Goal: Information Seeking & Learning: Compare options

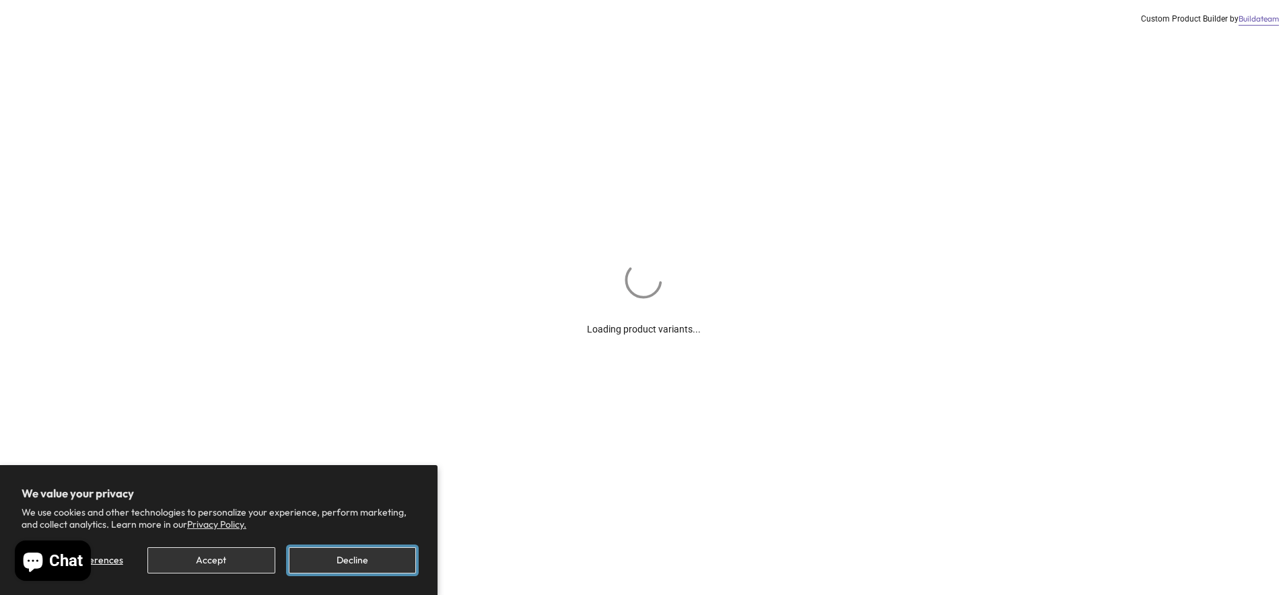
click at [378, 559] on button "Decline" at bounding box center [352, 560] width 127 height 26
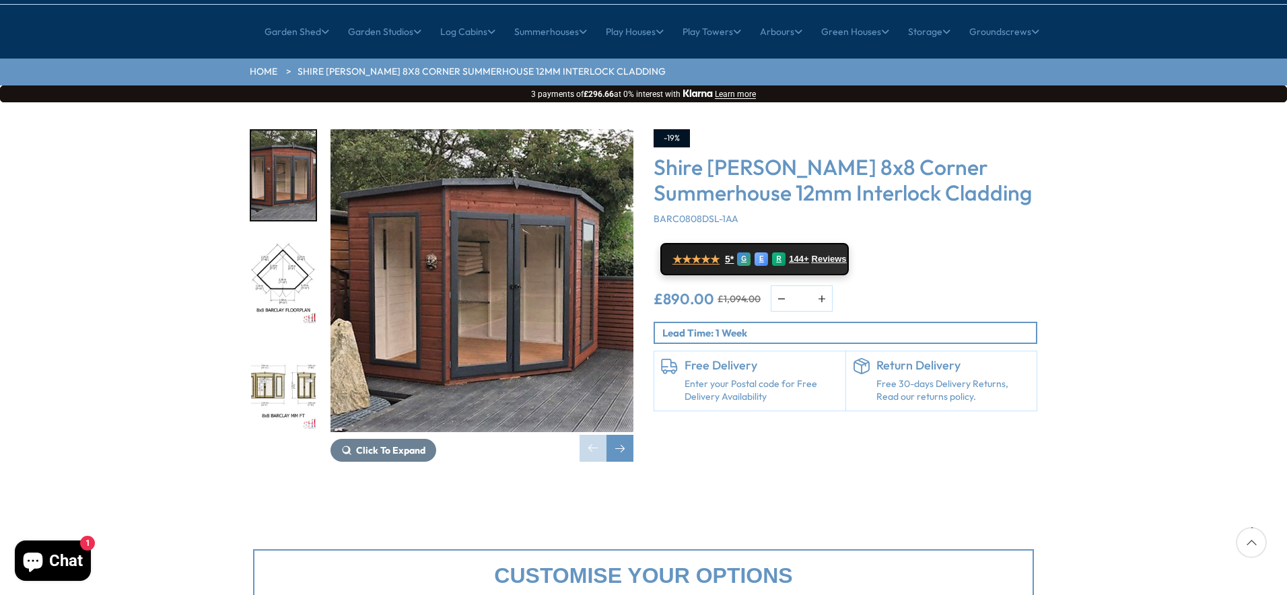
scroll to position [67, 0]
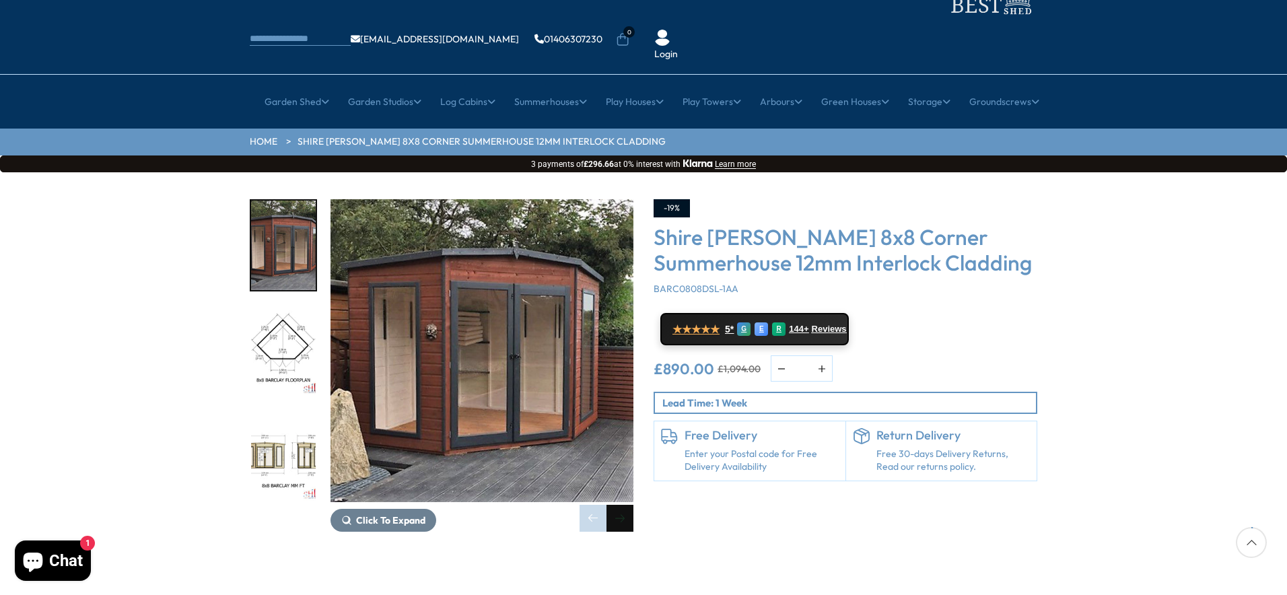
click at [621, 505] on div "Next slide" at bounding box center [619, 518] width 27 height 27
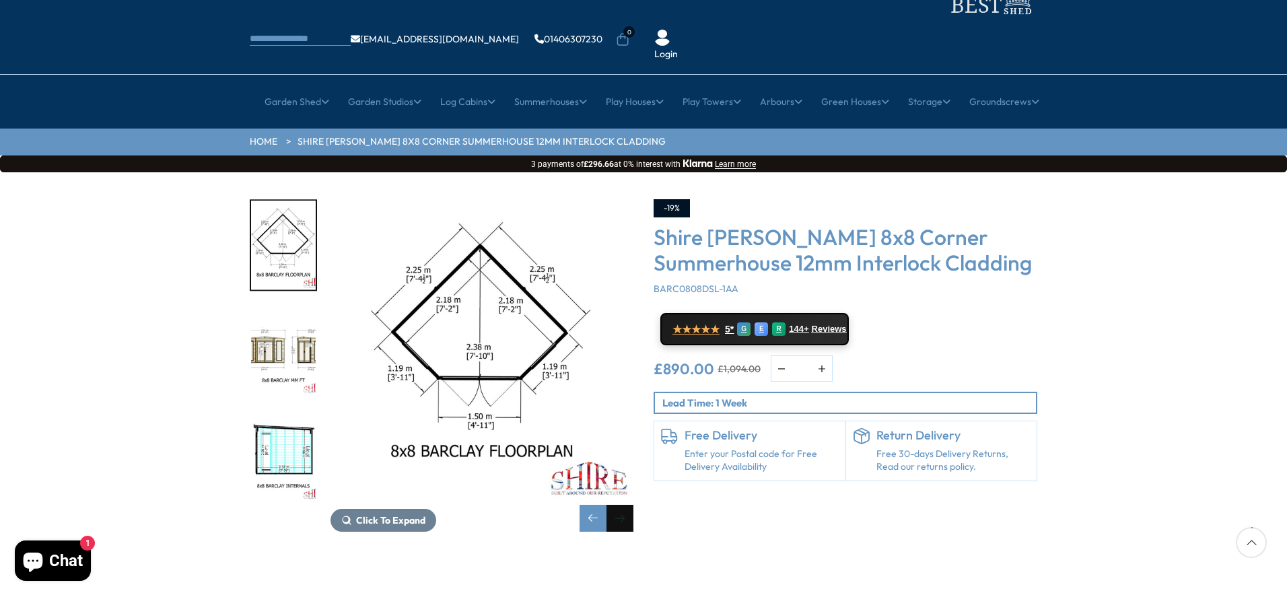
click at [623, 505] on div "Next slide" at bounding box center [619, 518] width 27 height 27
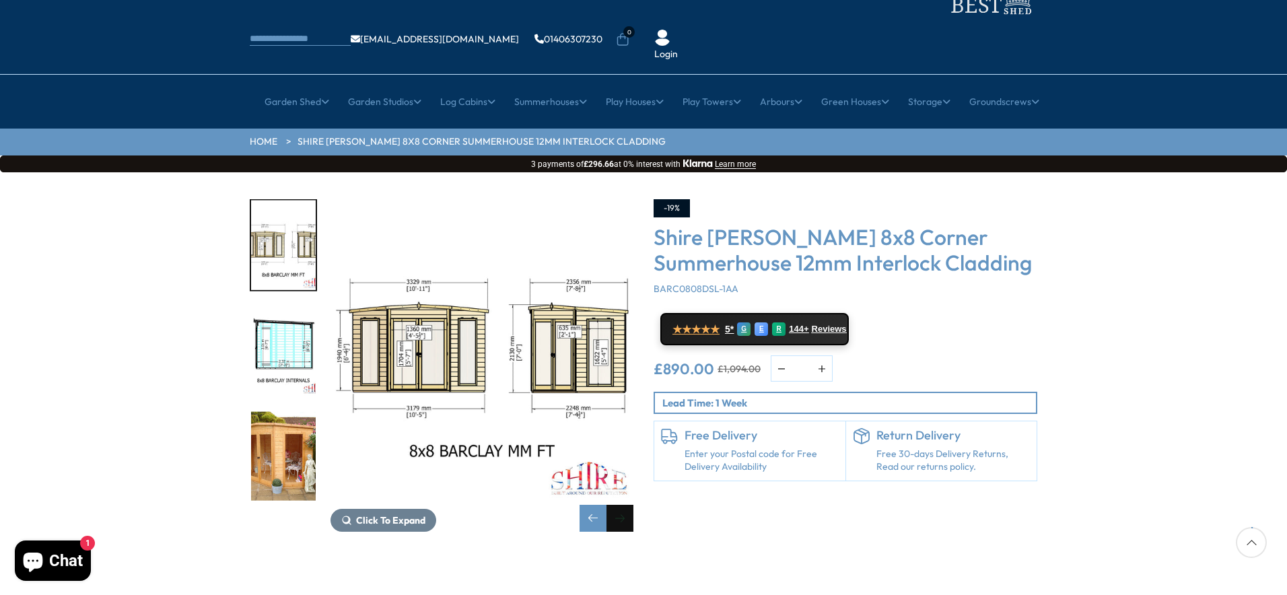
click at [623, 505] on div "Next slide" at bounding box center [619, 518] width 27 height 27
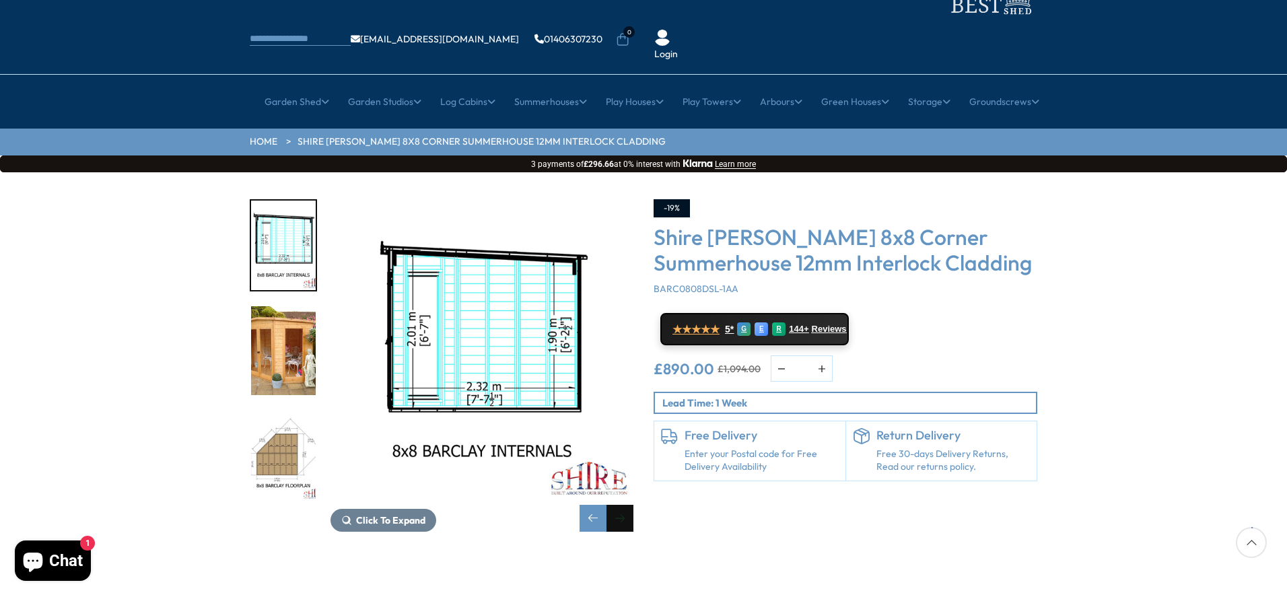
click at [623, 505] on div "Next slide" at bounding box center [619, 518] width 27 height 27
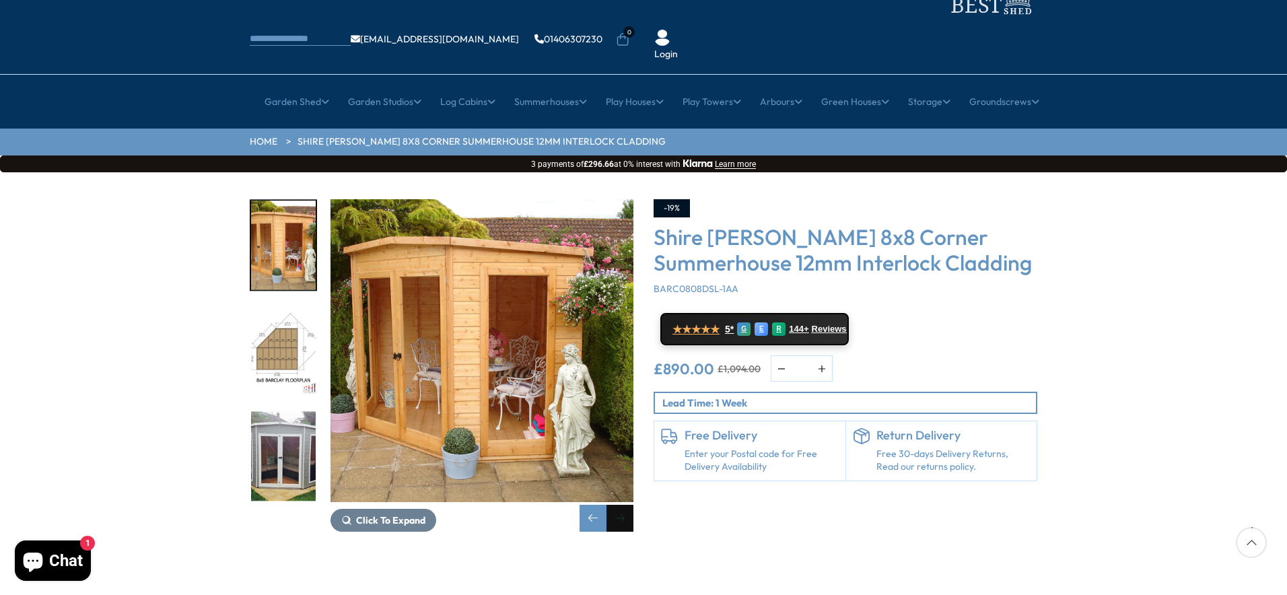
click at [623, 505] on div "Next slide" at bounding box center [619, 518] width 27 height 27
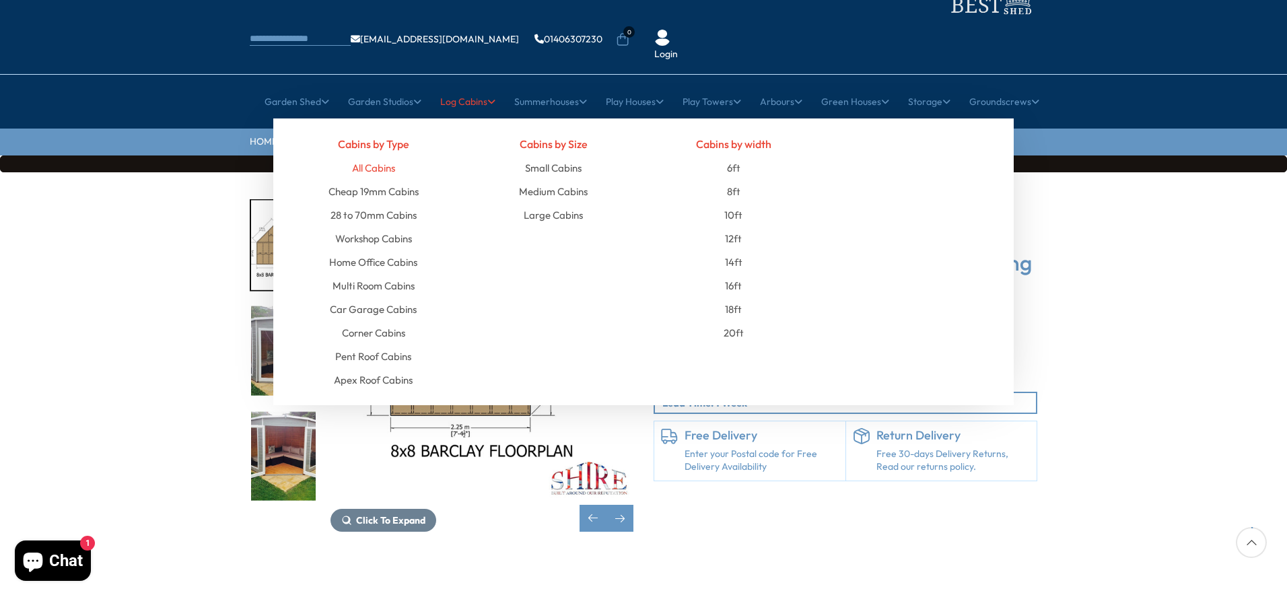
click at [383, 156] on link "All Cabins" at bounding box center [373, 168] width 43 height 24
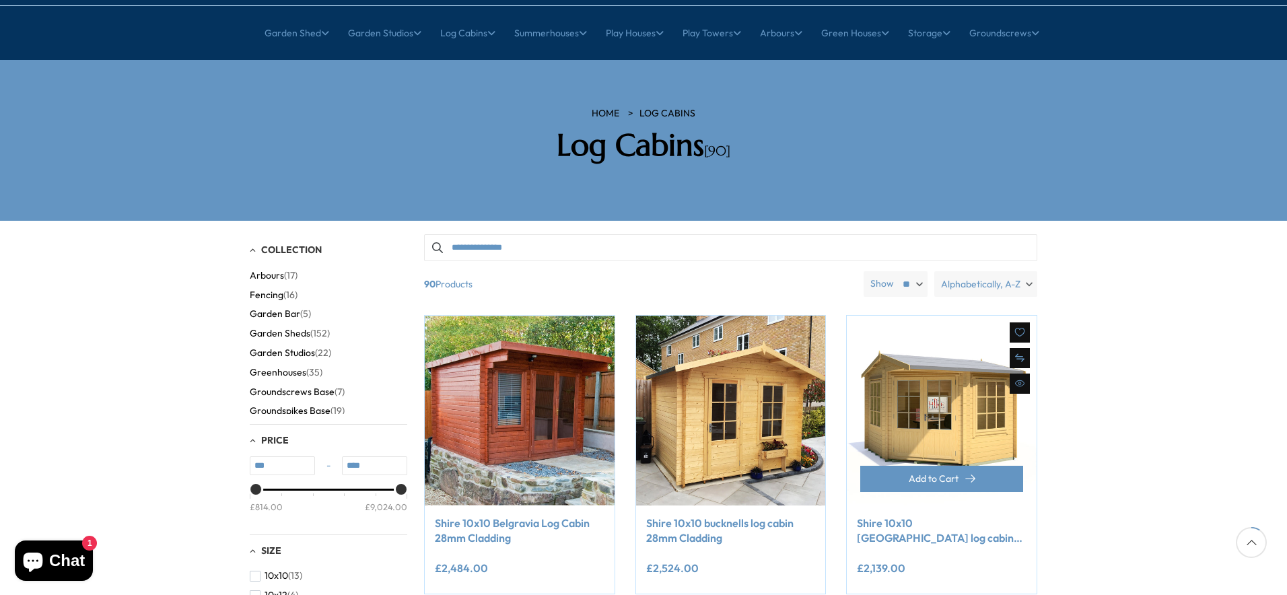
scroll to position [135, 0]
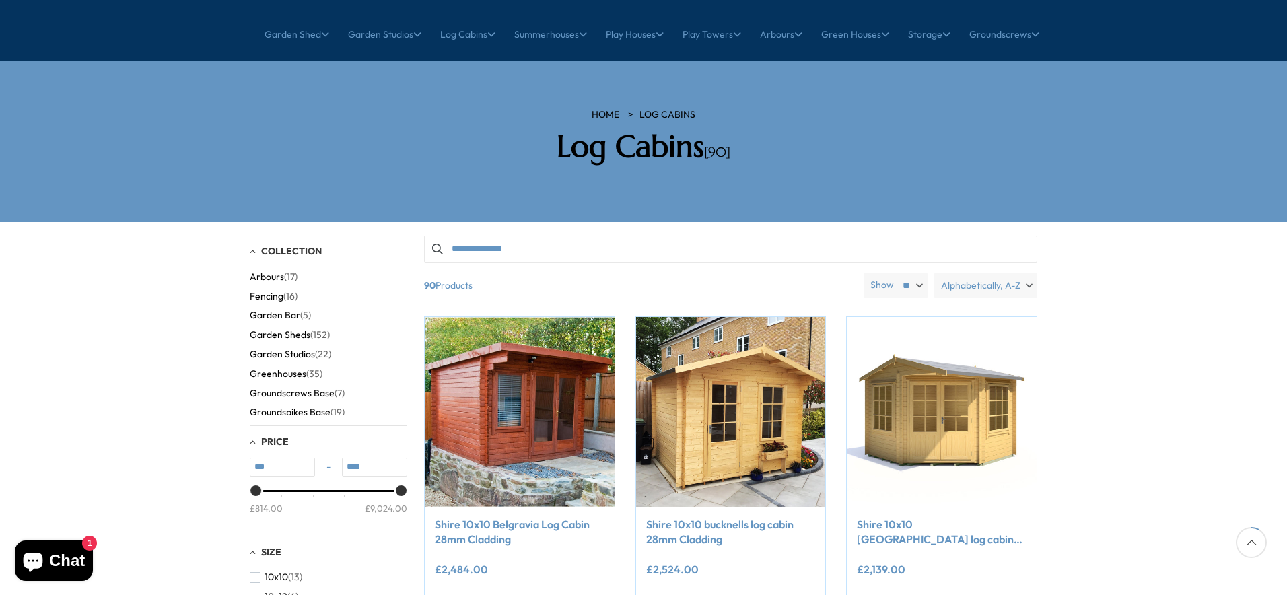
click at [966, 273] on span "Alphabetically, A-Z" at bounding box center [980, 286] width 79 height 26
click at [948, 308] on span "Price, low to high" at bounding box center [963, 318] width 148 height 20
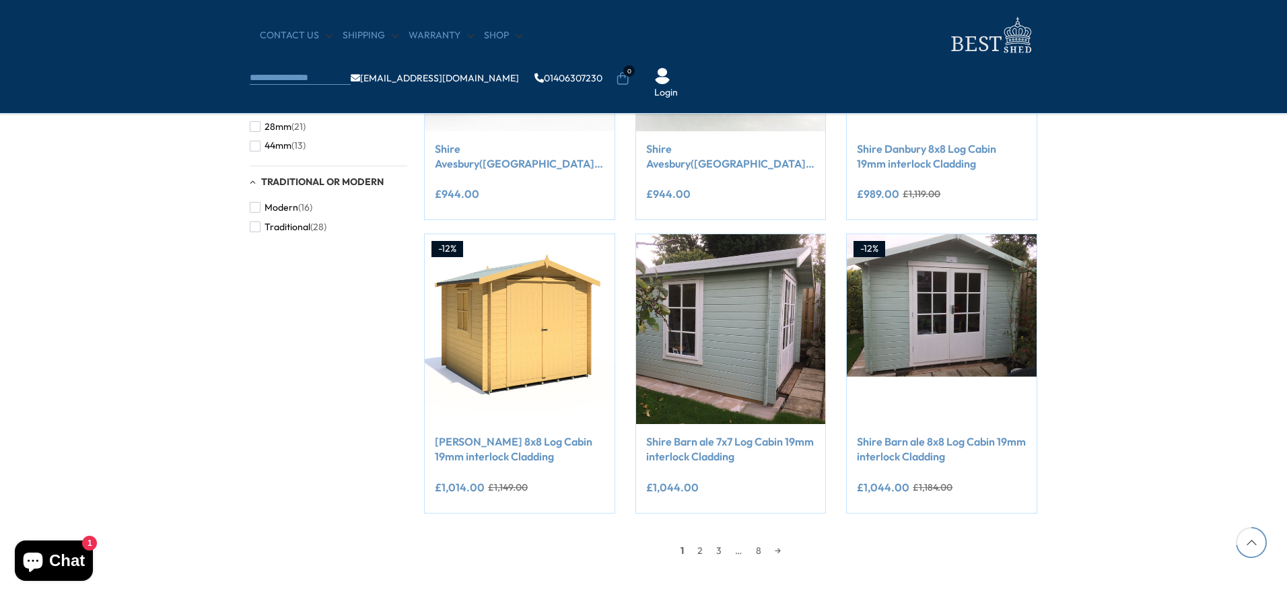
scroll to position [1077, 0]
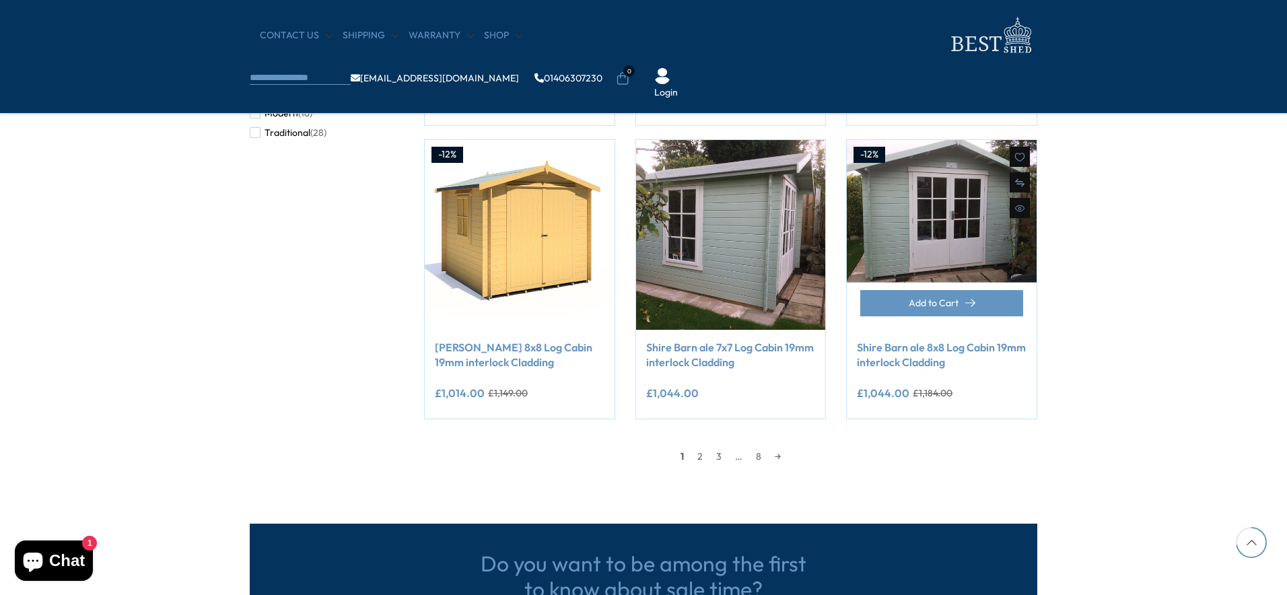
click at [953, 349] on link "Shire Barn ale 8x8 Log Cabin 19mm interlock Cladding" at bounding box center [942, 355] width 170 height 30
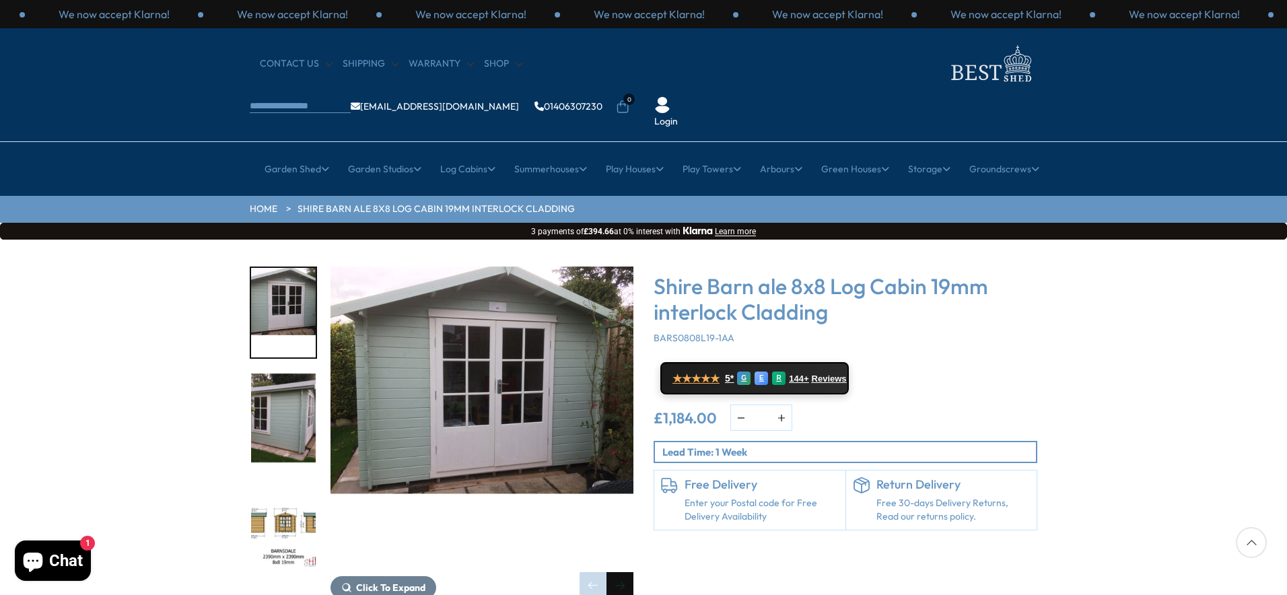
click at [621, 572] on div "Next slide" at bounding box center [619, 585] width 27 height 27
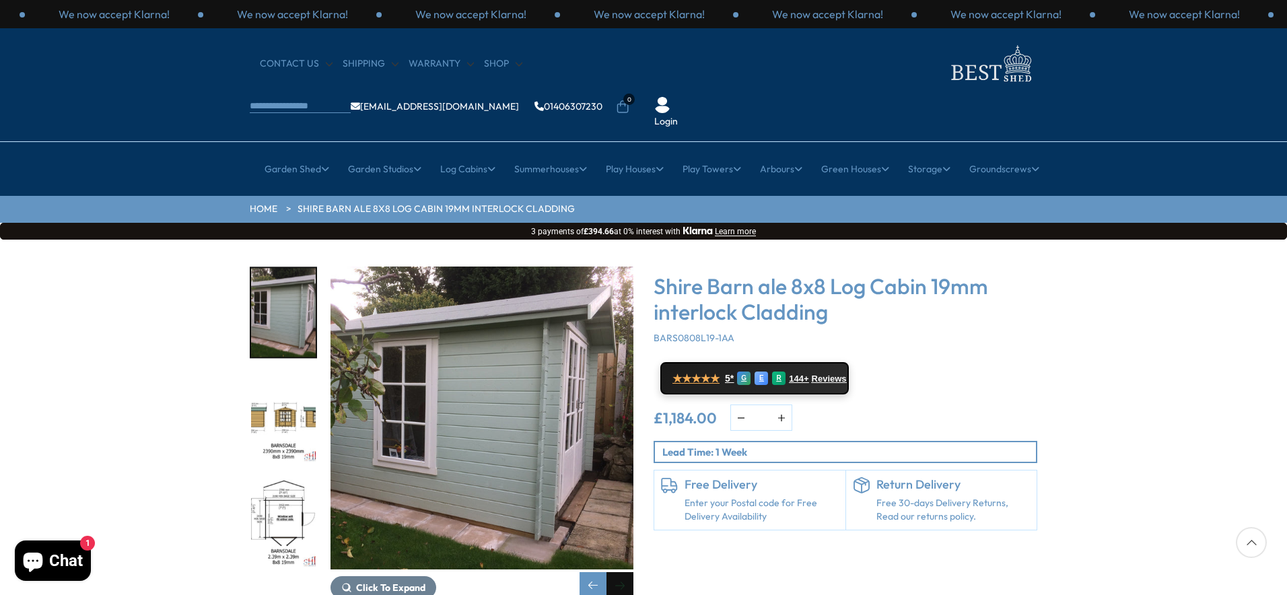
click at [621, 572] on div "Next slide" at bounding box center [619, 585] width 27 height 27
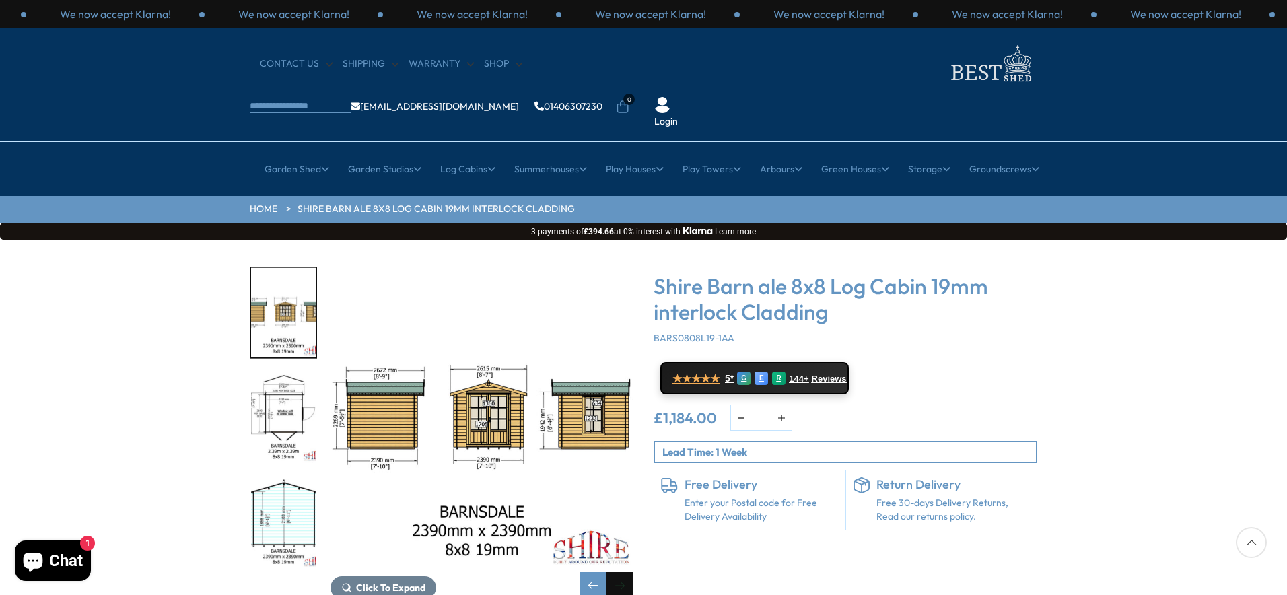
click at [621, 572] on div "Next slide" at bounding box center [619, 585] width 27 height 27
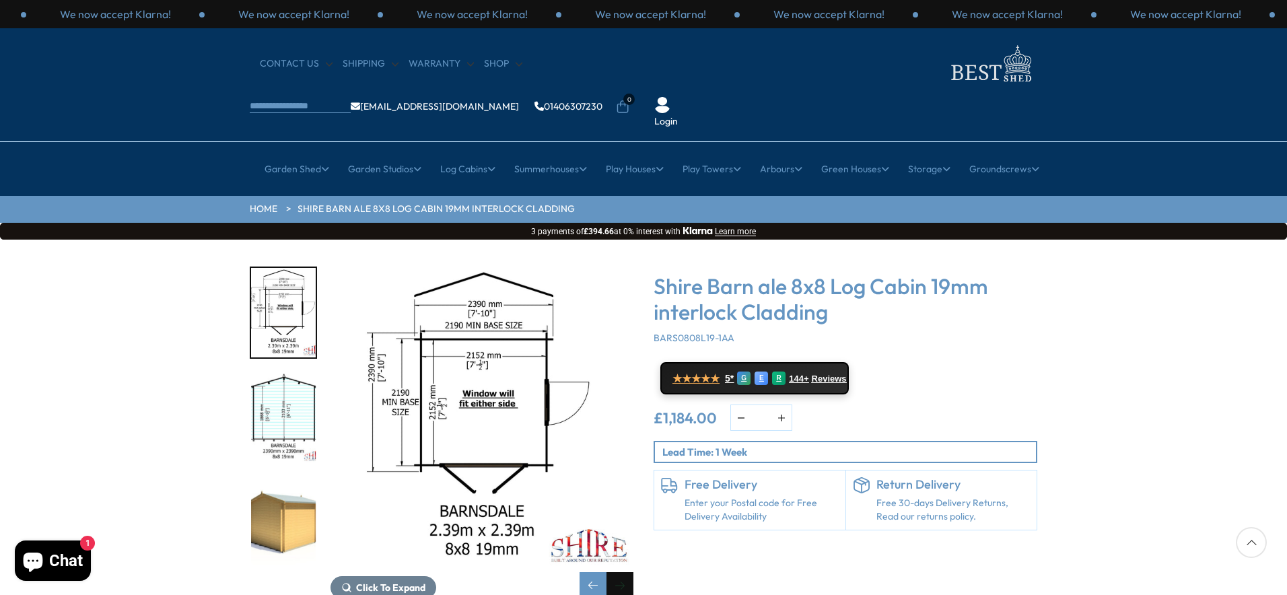
click at [621, 572] on div "Next slide" at bounding box center [619, 585] width 27 height 27
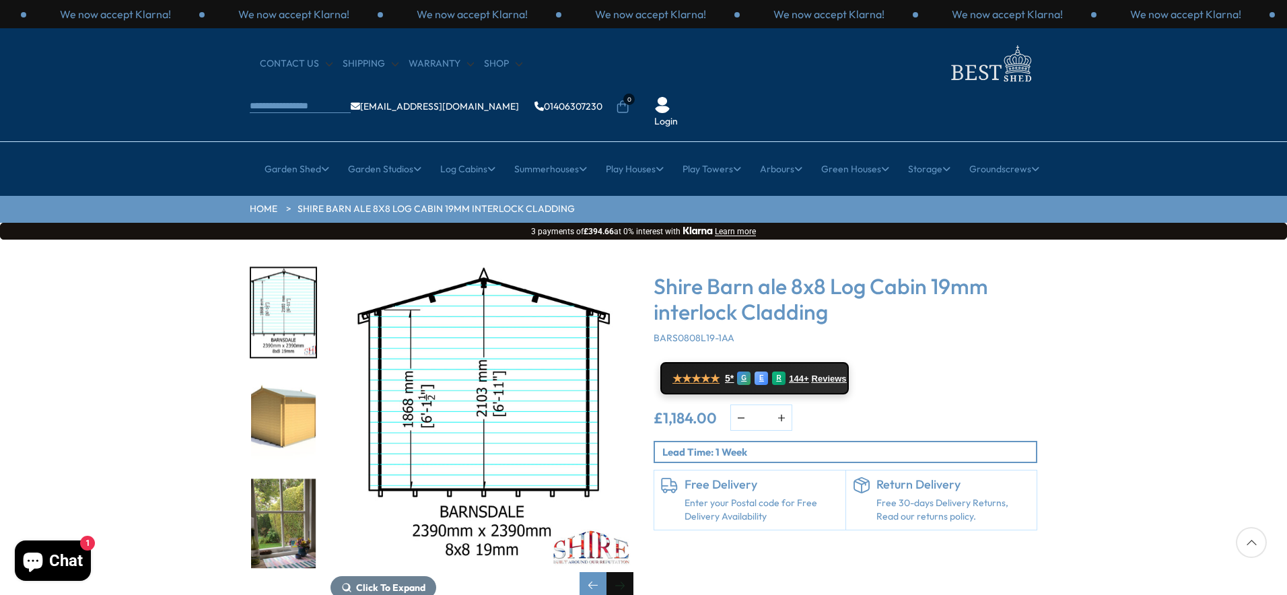
click at [621, 572] on div "Next slide" at bounding box center [619, 585] width 27 height 27
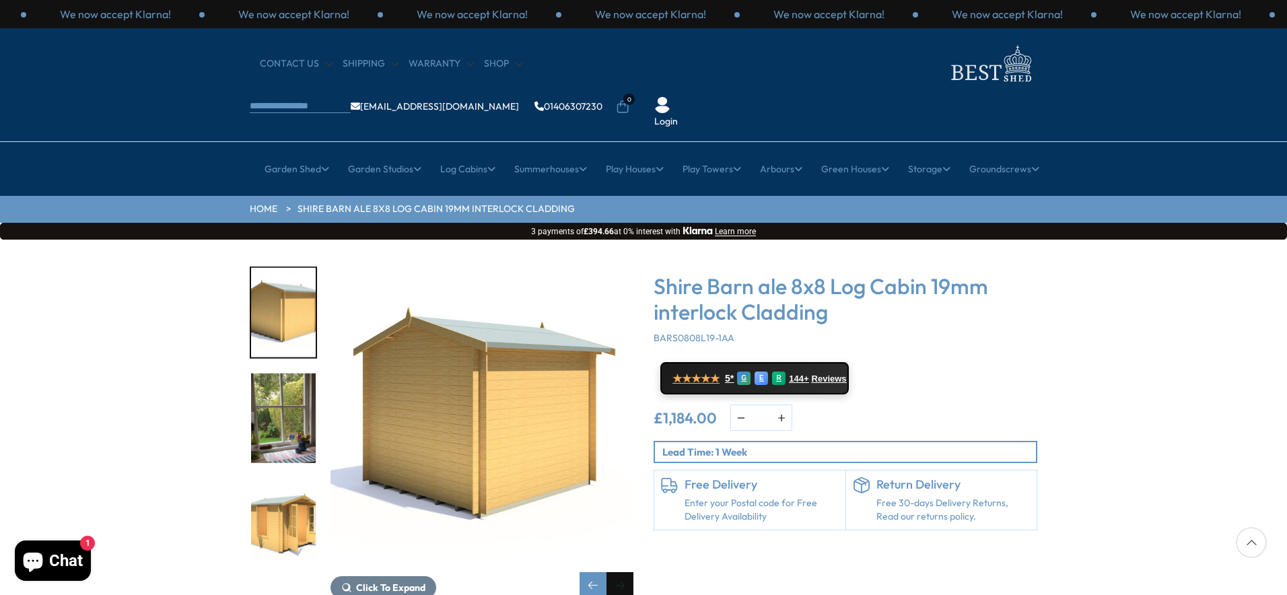
click at [621, 572] on div "Next slide" at bounding box center [619, 585] width 27 height 27
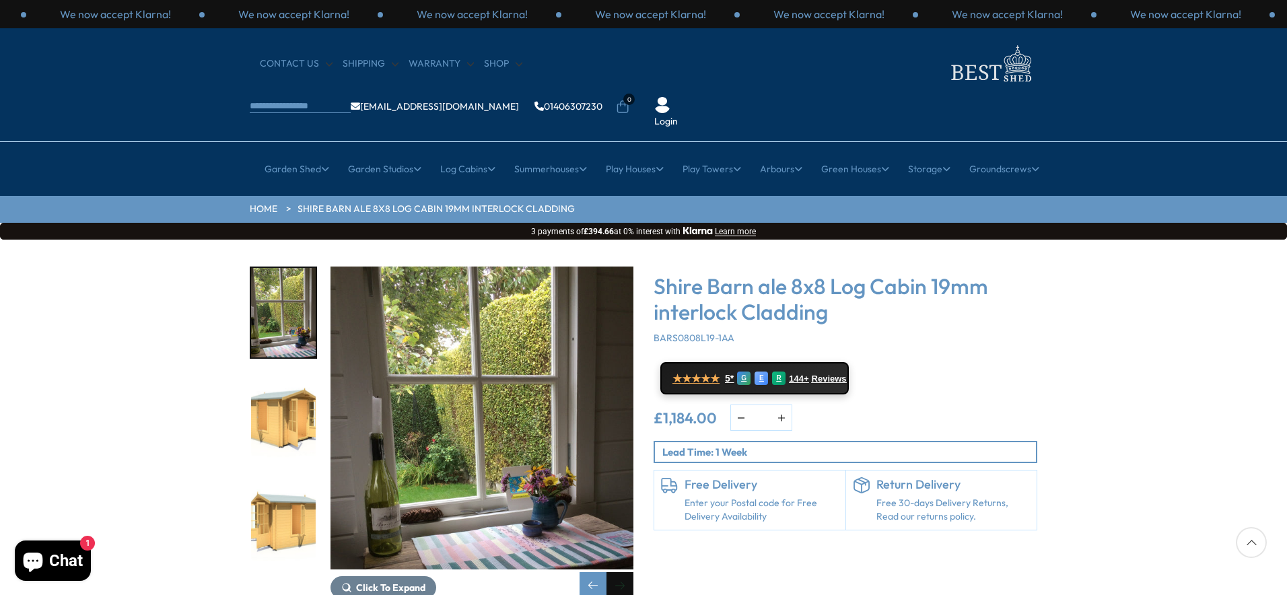
click at [621, 572] on div "Next slide" at bounding box center [619, 585] width 27 height 27
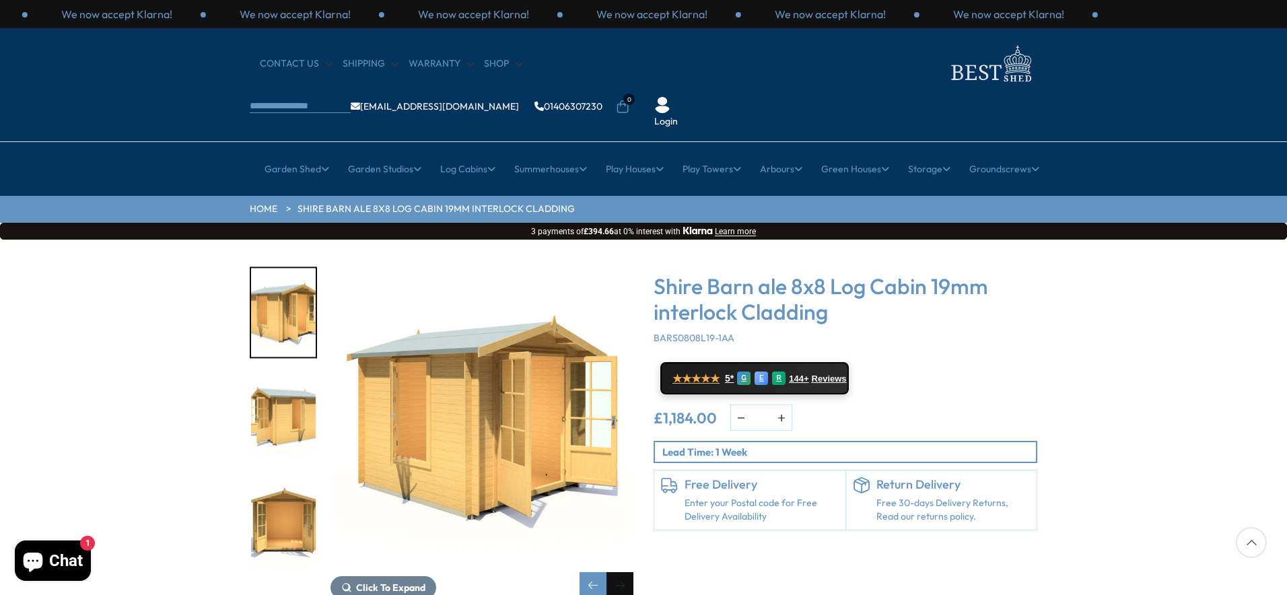
click at [621, 572] on div "Next slide" at bounding box center [619, 585] width 27 height 27
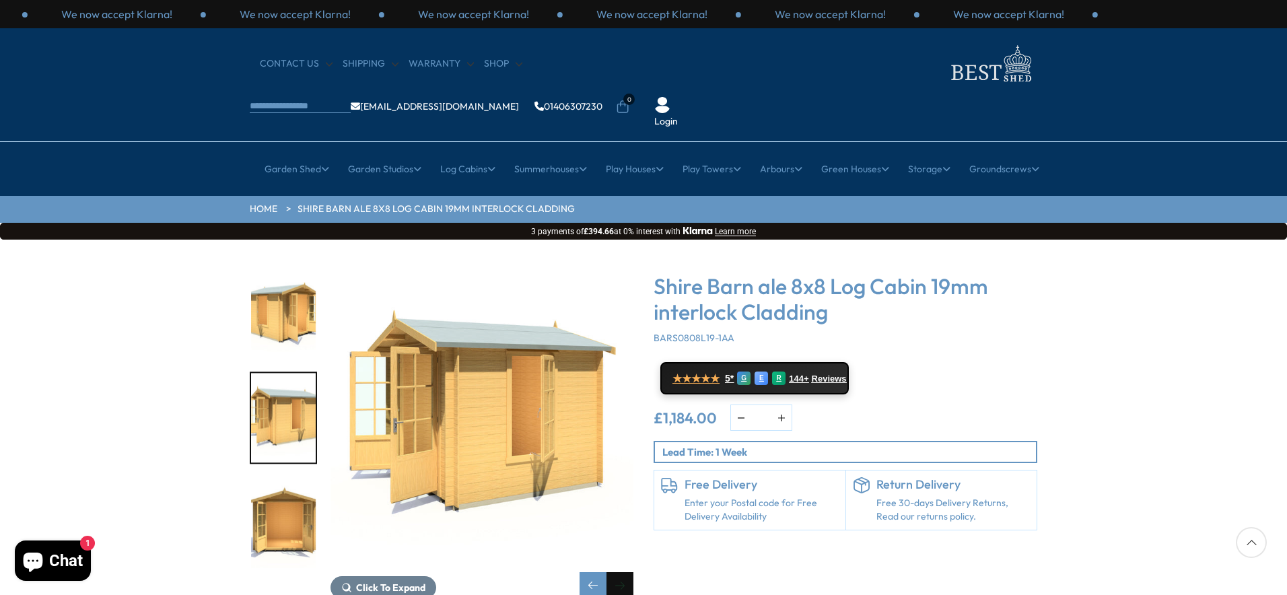
click at [621, 572] on div "Next slide" at bounding box center [619, 585] width 27 height 27
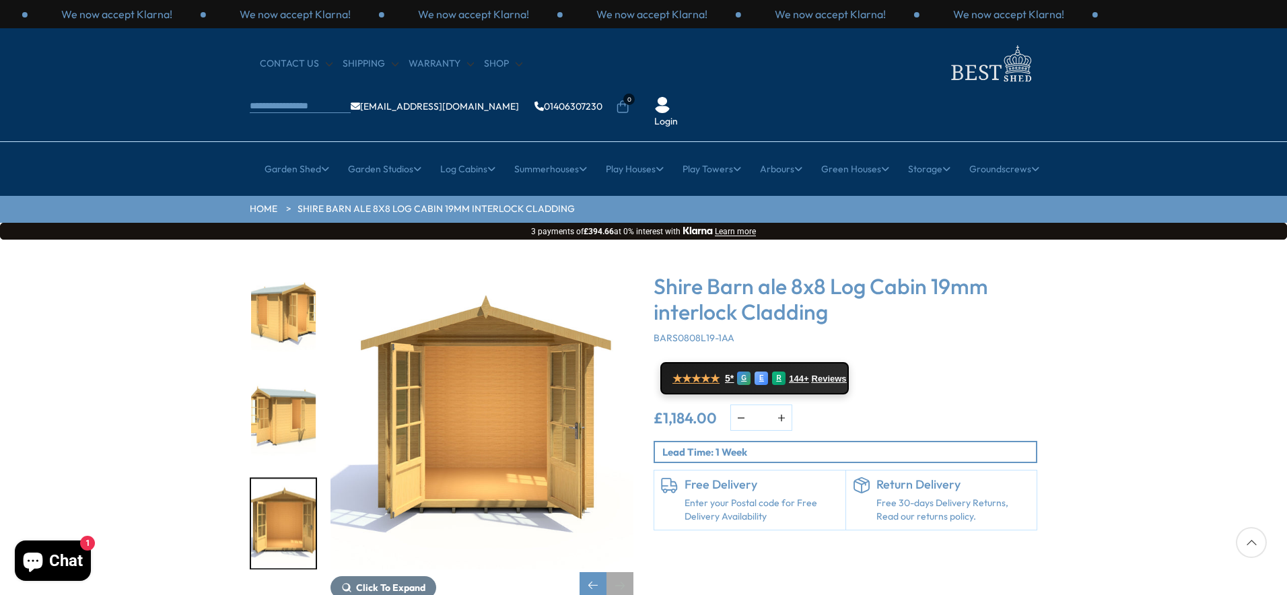
click at [621, 572] on div "Next slide" at bounding box center [619, 585] width 27 height 27
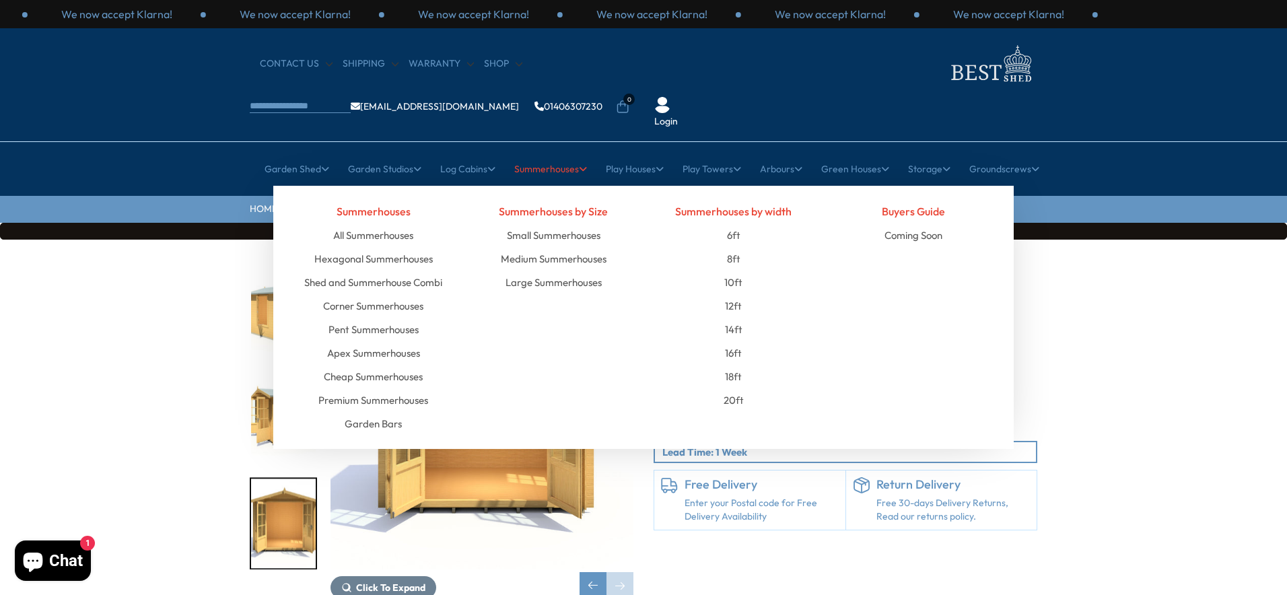
click at [542, 152] on link "Summerhouses" at bounding box center [550, 169] width 73 height 34
click at [380, 223] on link "All Summerhouses" at bounding box center [373, 235] width 80 height 24
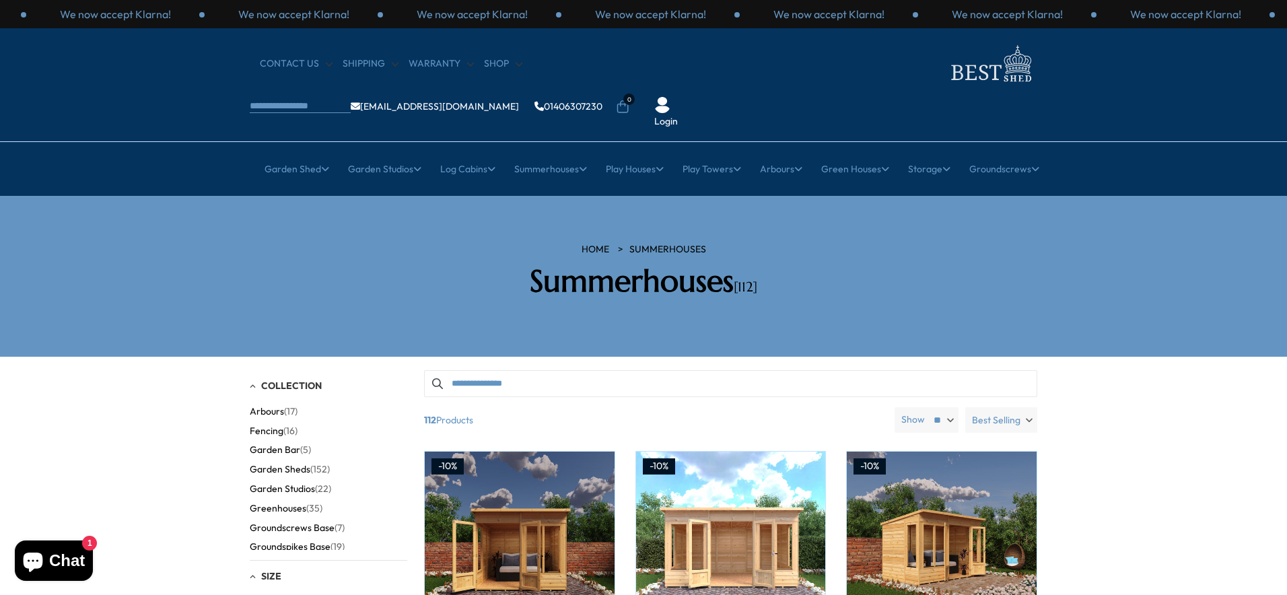
click at [1004, 407] on span "Best Selling" at bounding box center [996, 420] width 48 height 26
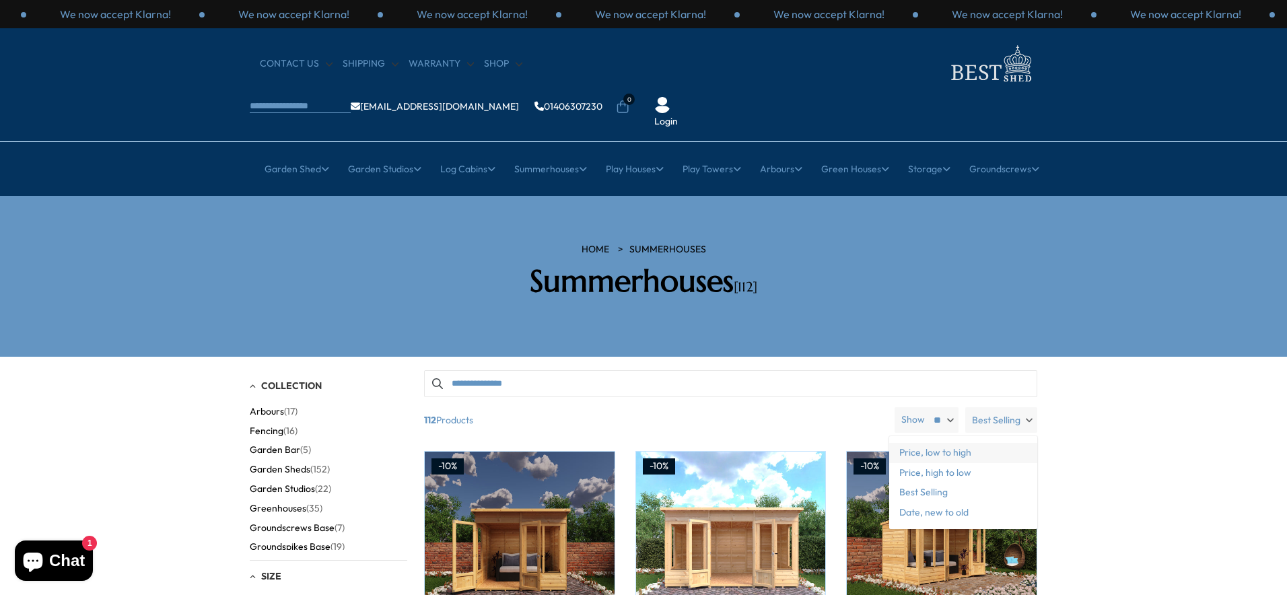
click at [968, 443] on span "Price, low to high" at bounding box center [963, 453] width 148 height 20
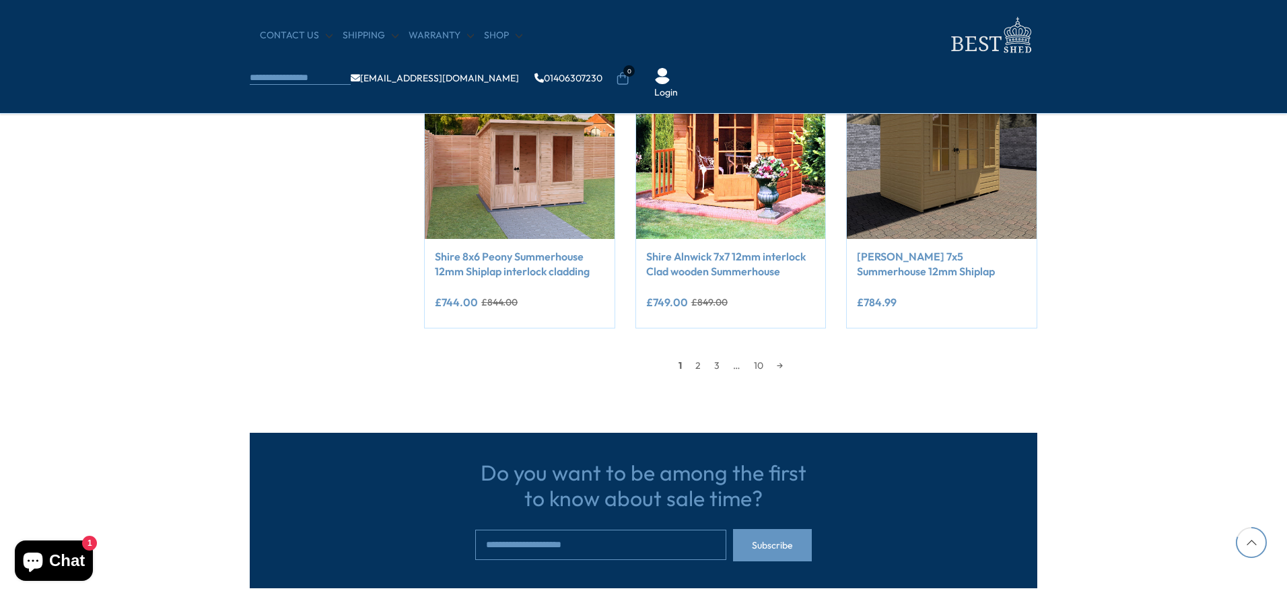
scroll to position [1144, 0]
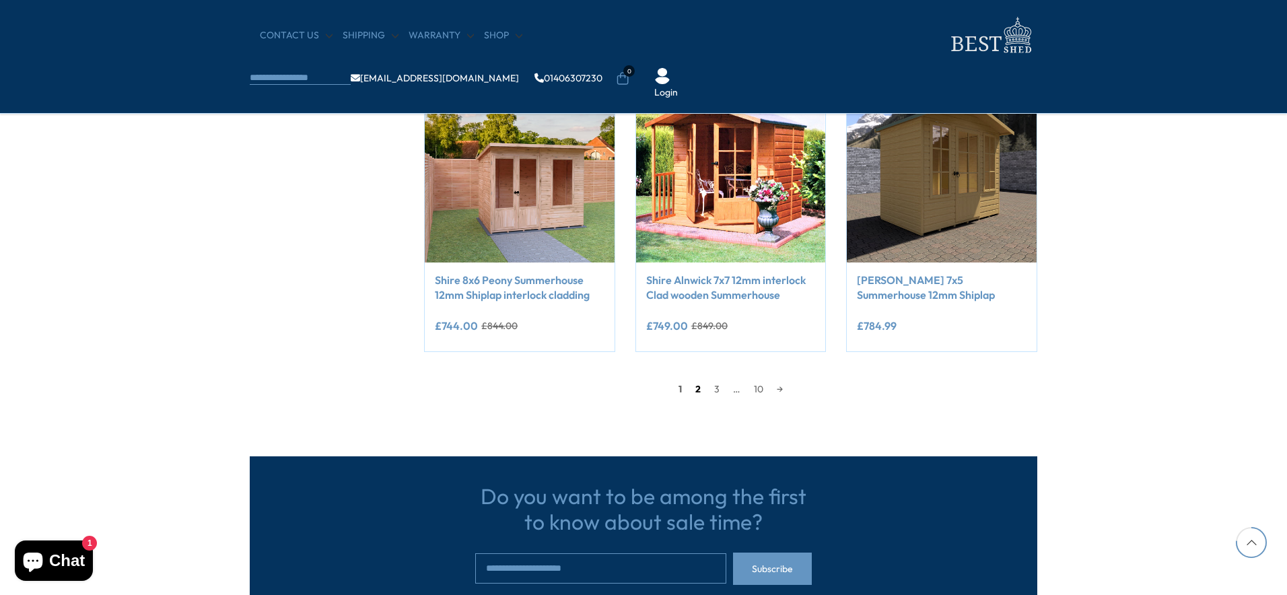
click at [697, 389] on link "2" at bounding box center [698, 389] width 19 height 20
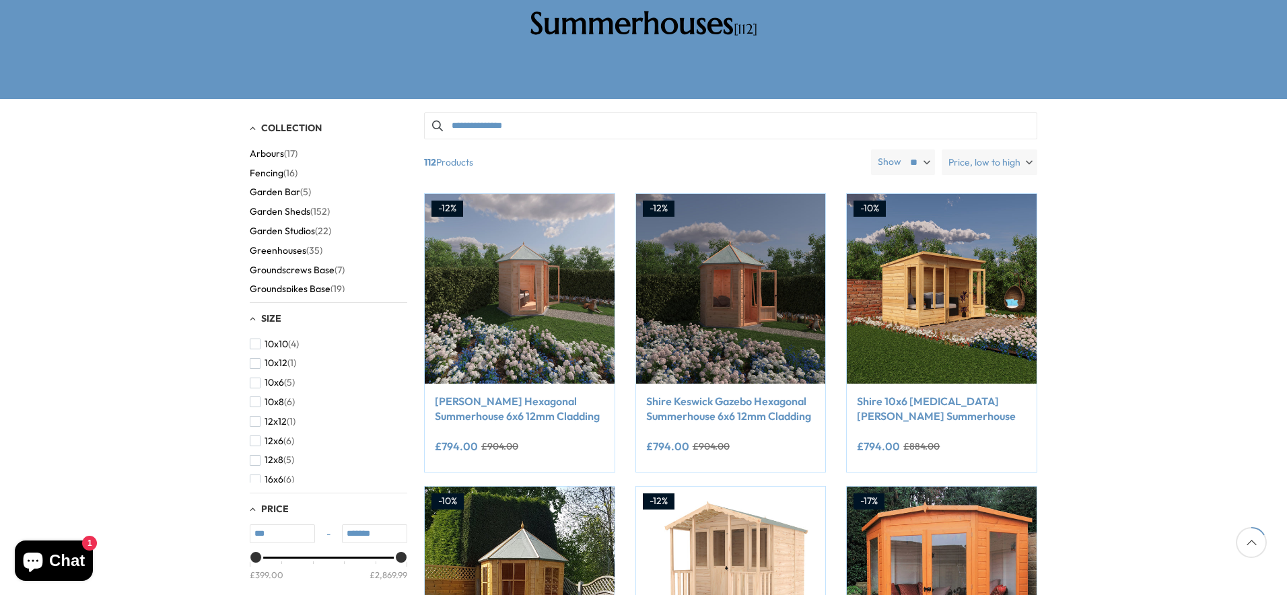
scroll to position [256, 0]
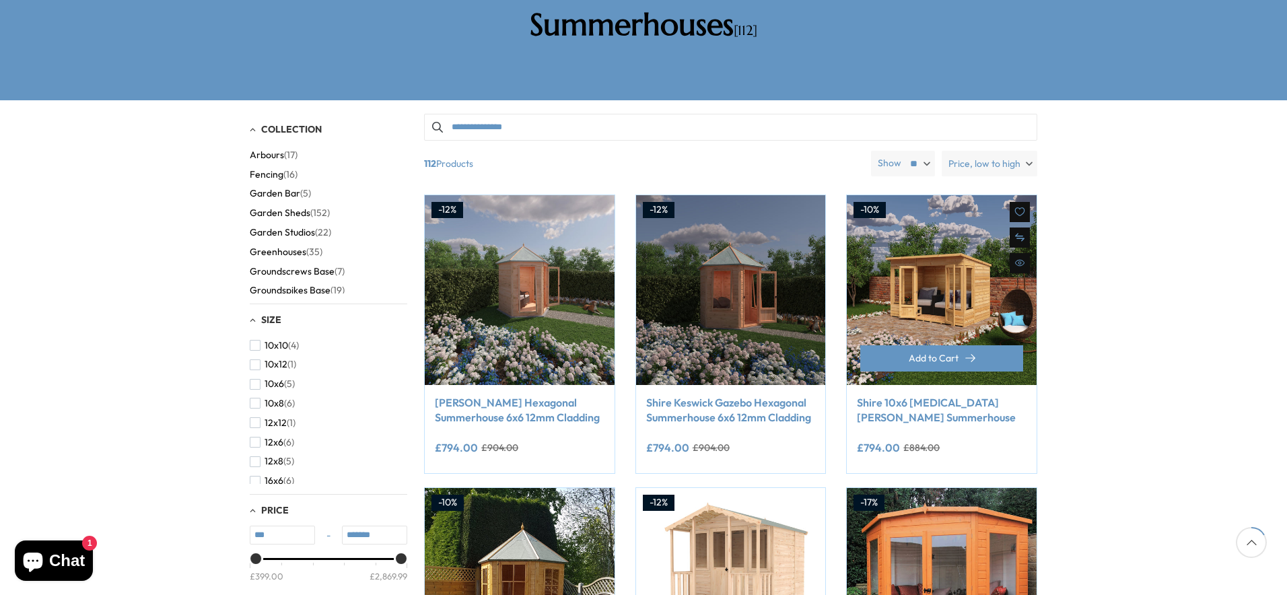
click at [926, 287] on img at bounding box center [942, 290] width 190 height 190
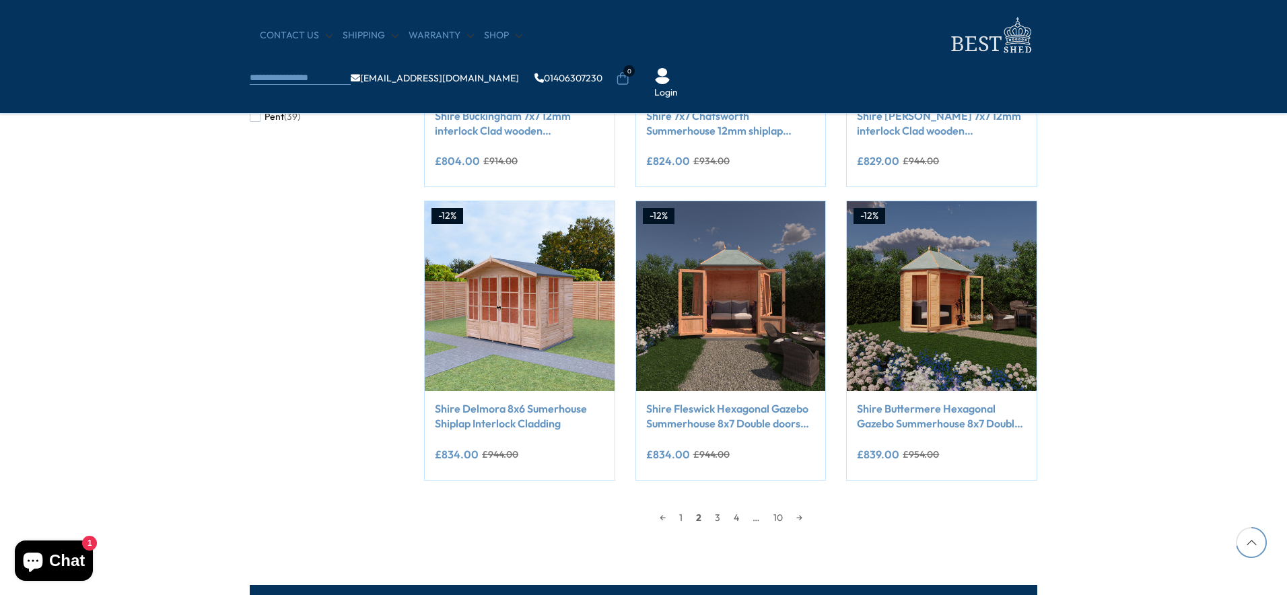
scroll to position [1064, 0]
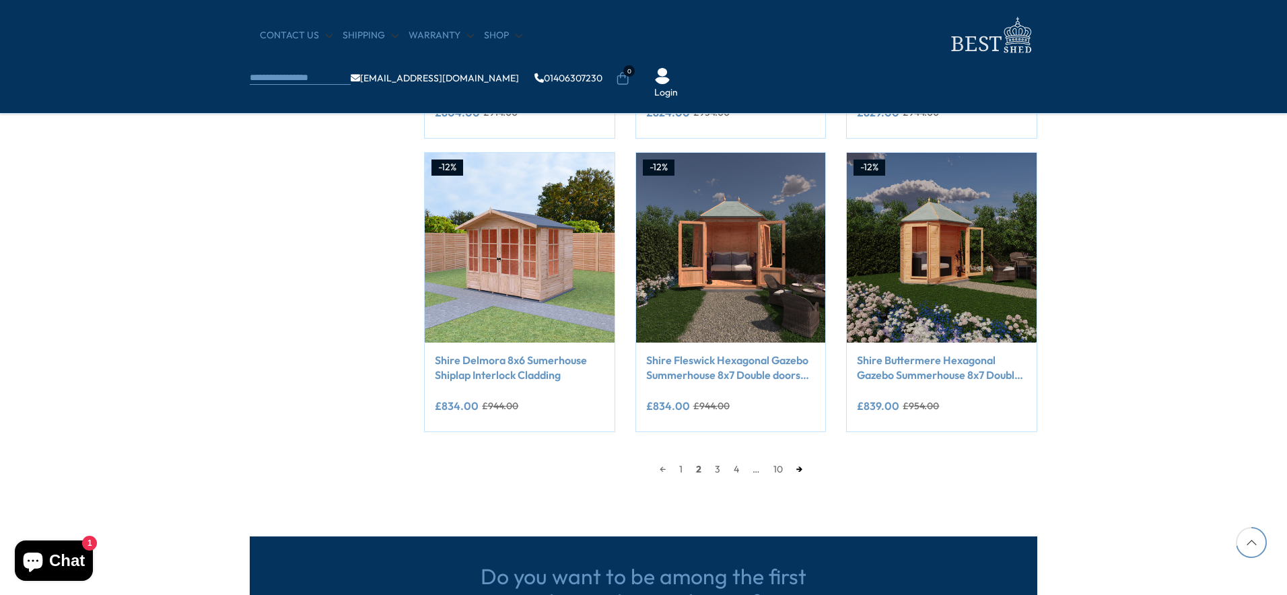
click at [802, 470] on link "→" at bounding box center [800, 469] width 20 height 20
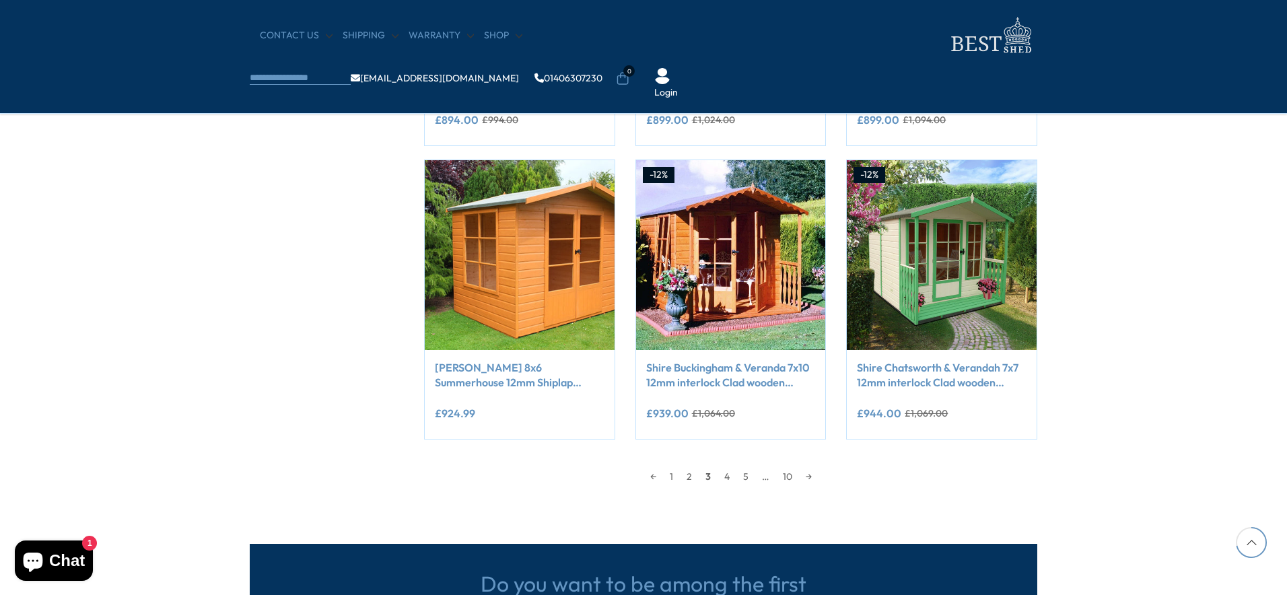
scroll to position [1064, 0]
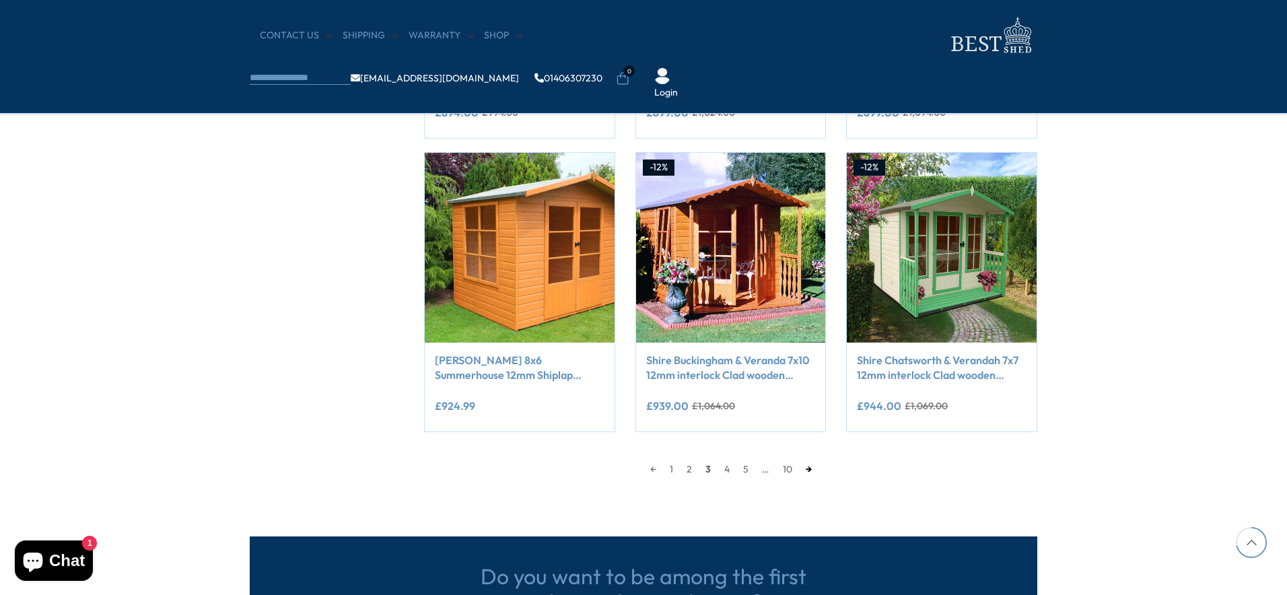
click at [812, 466] on link "→" at bounding box center [809, 469] width 20 height 20
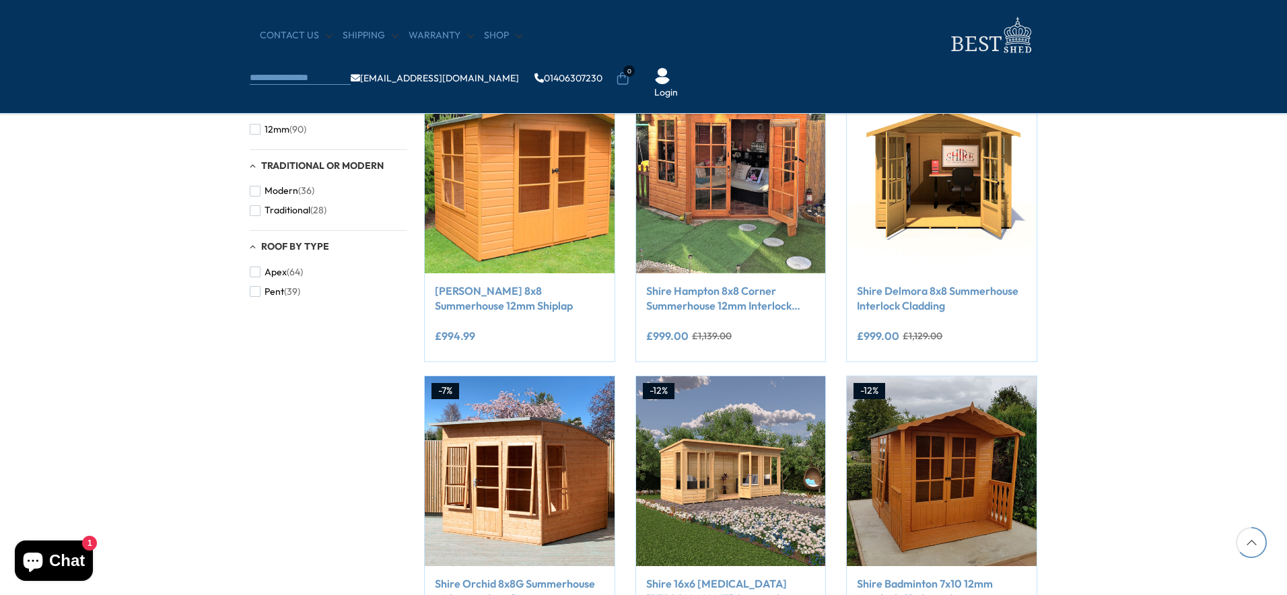
scroll to position [1064, 0]
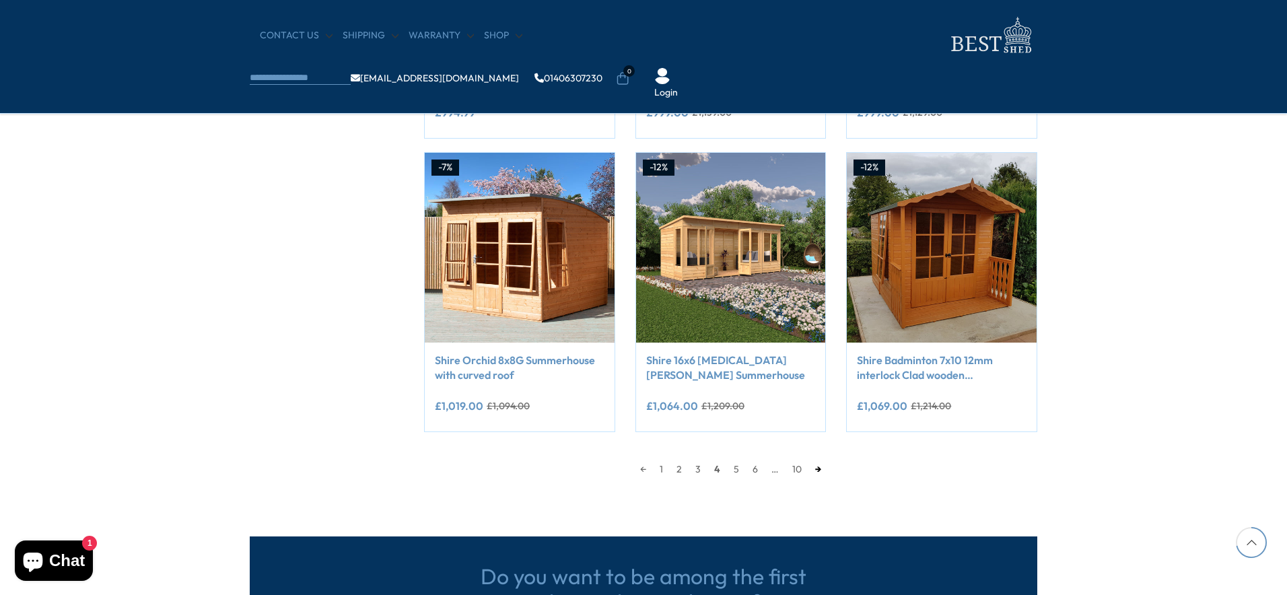
click at [816, 467] on link "→" at bounding box center [818, 469] width 20 height 20
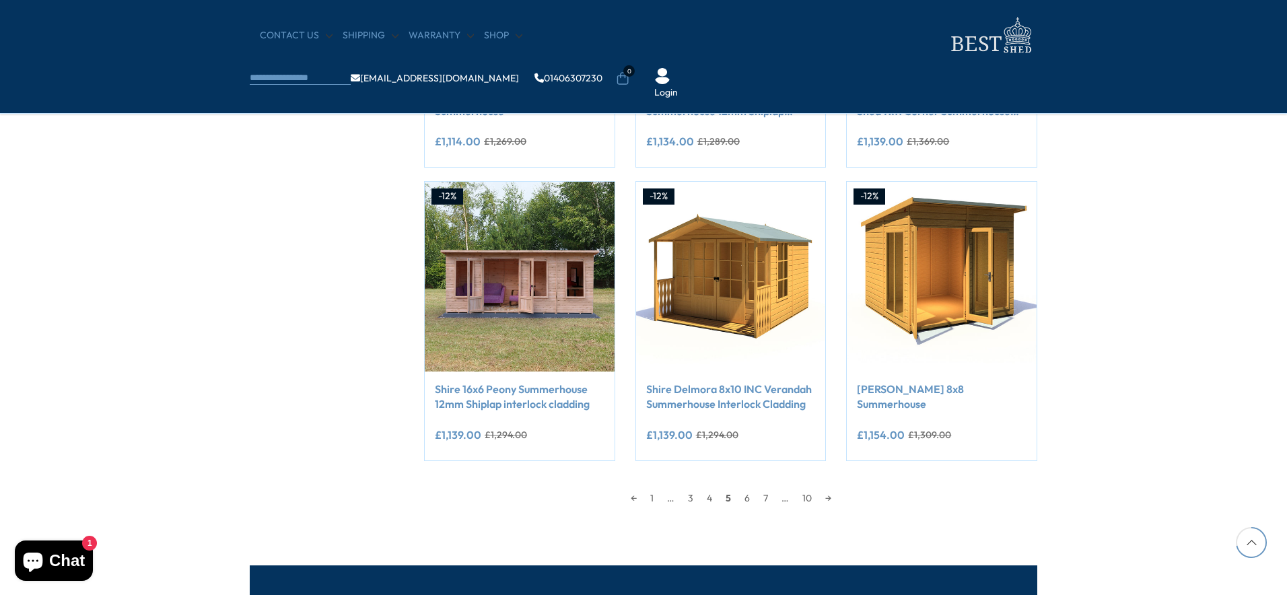
scroll to position [1064, 0]
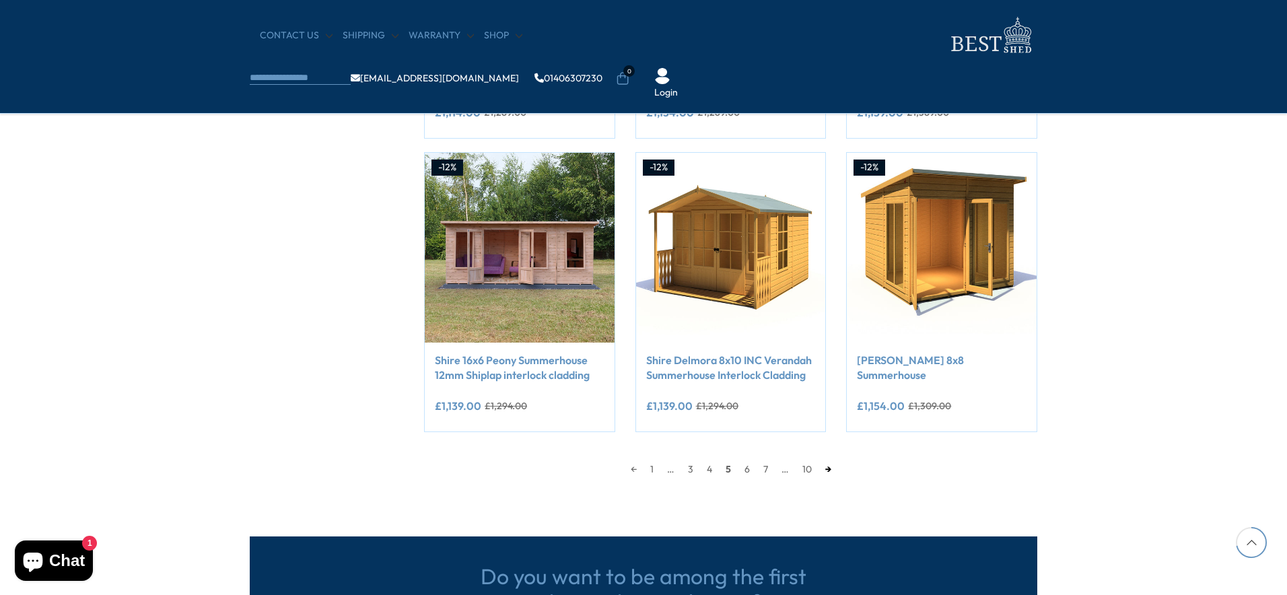
click at [826, 469] on link "→" at bounding box center [829, 469] width 20 height 20
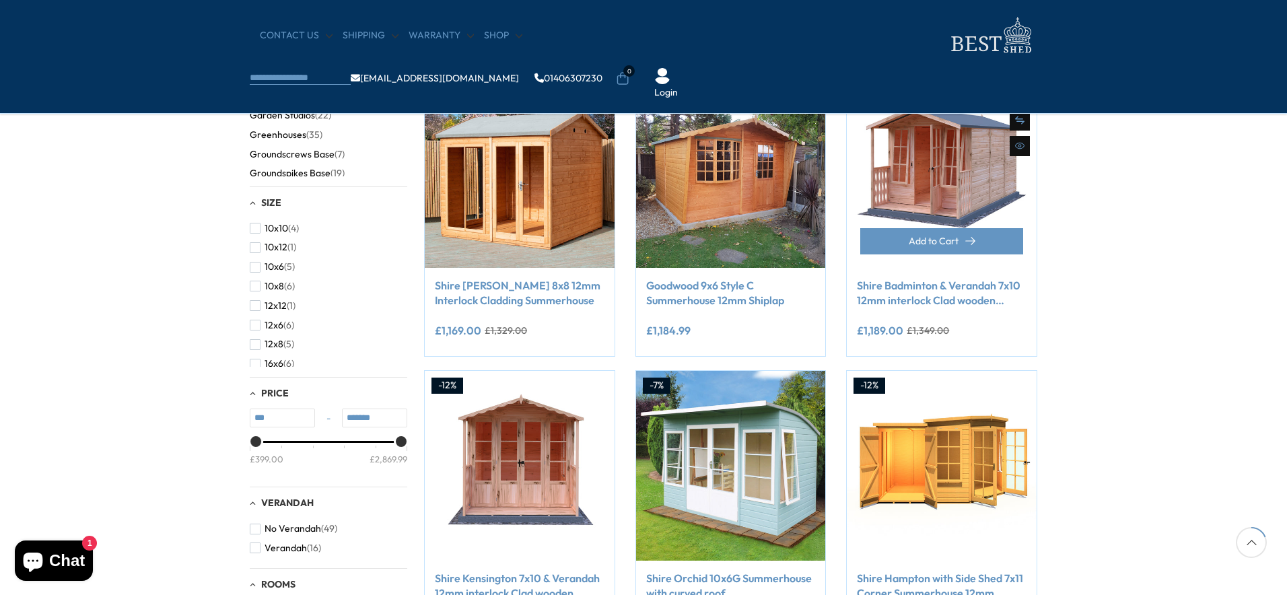
scroll to position [256, 0]
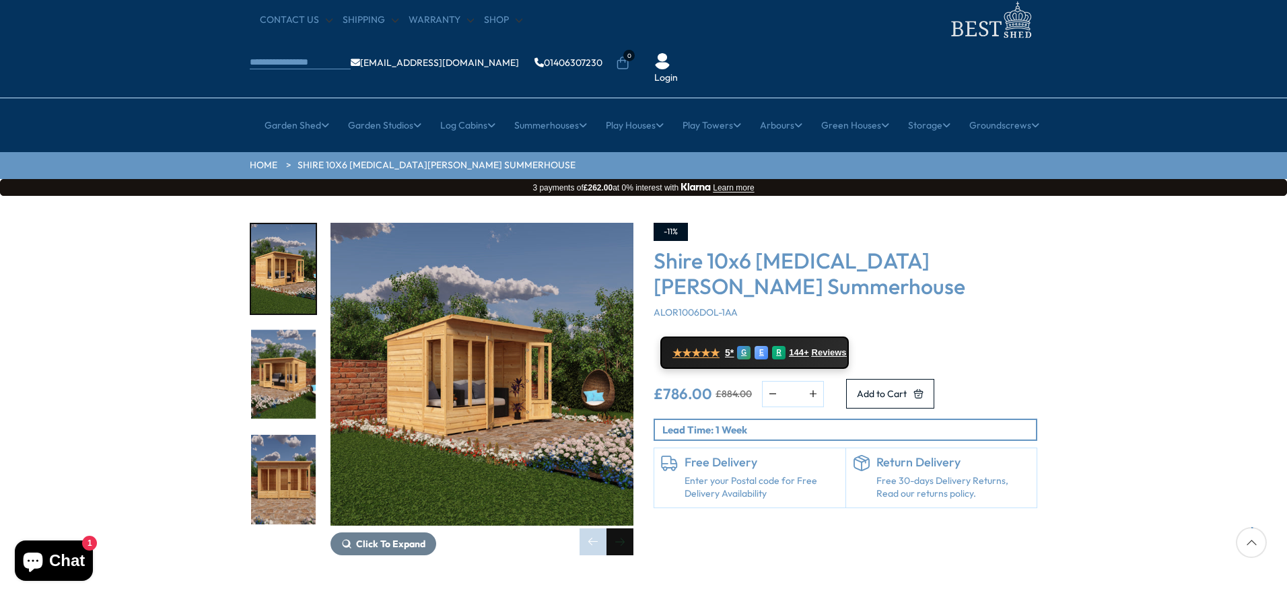
scroll to position [67, 0]
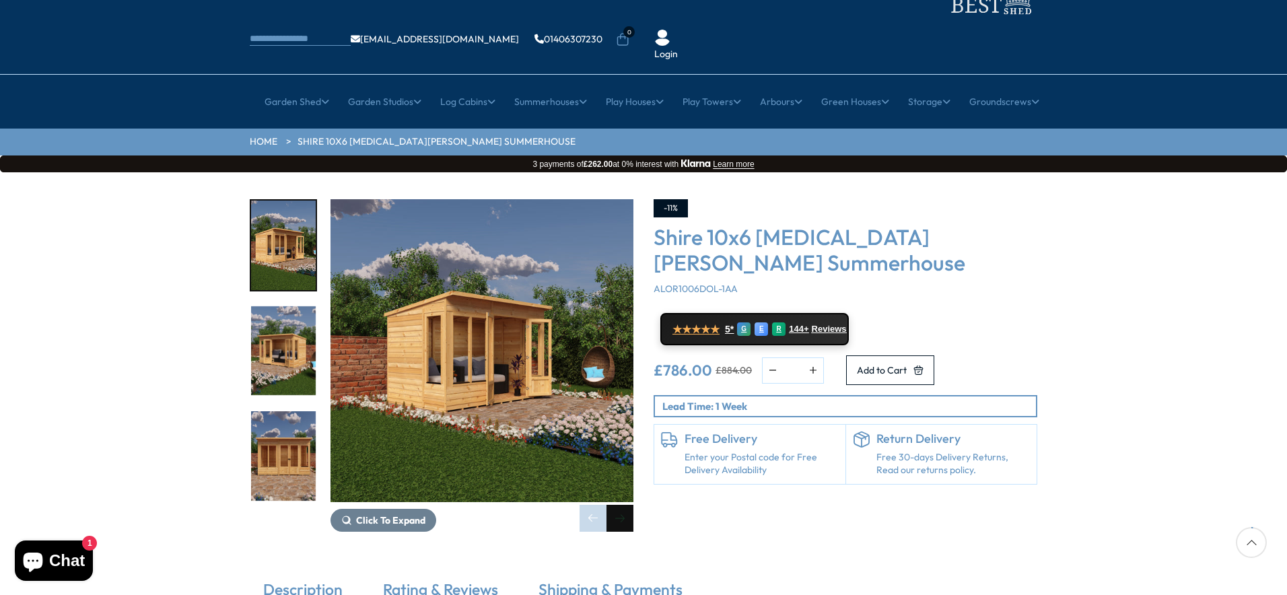
click at [623, 505] on div "Next slide" at bounding box center [619, 518] width 27 height 27
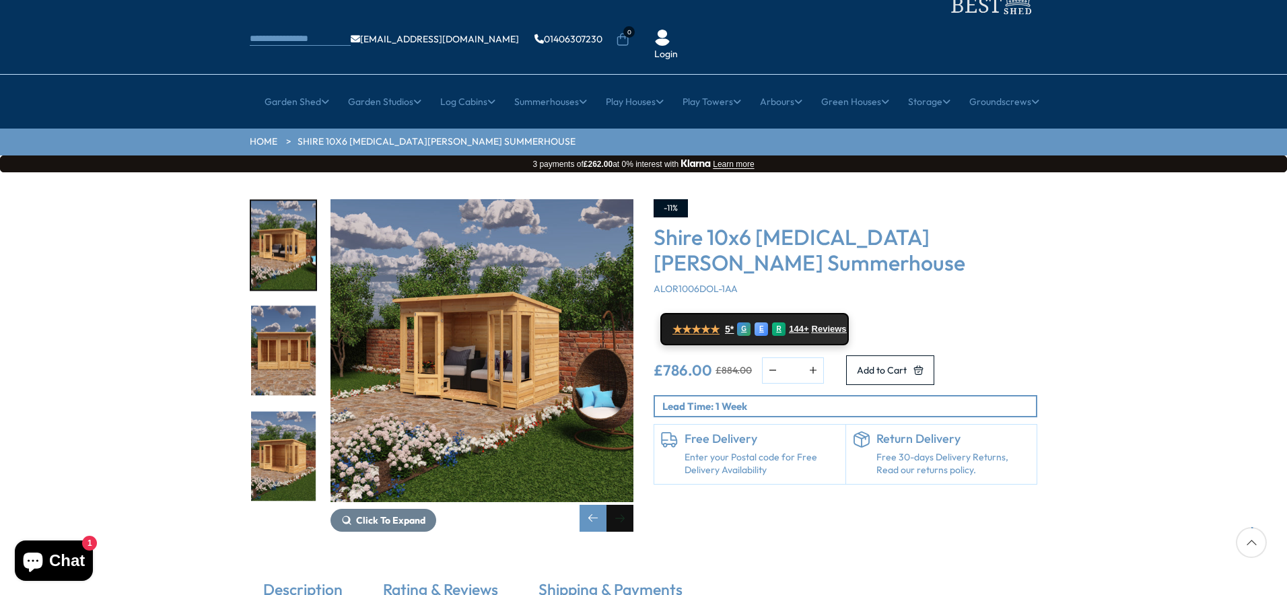
click at [623, 505] on div "Next slide" at bounding box center [619, 518] width 27 height 27
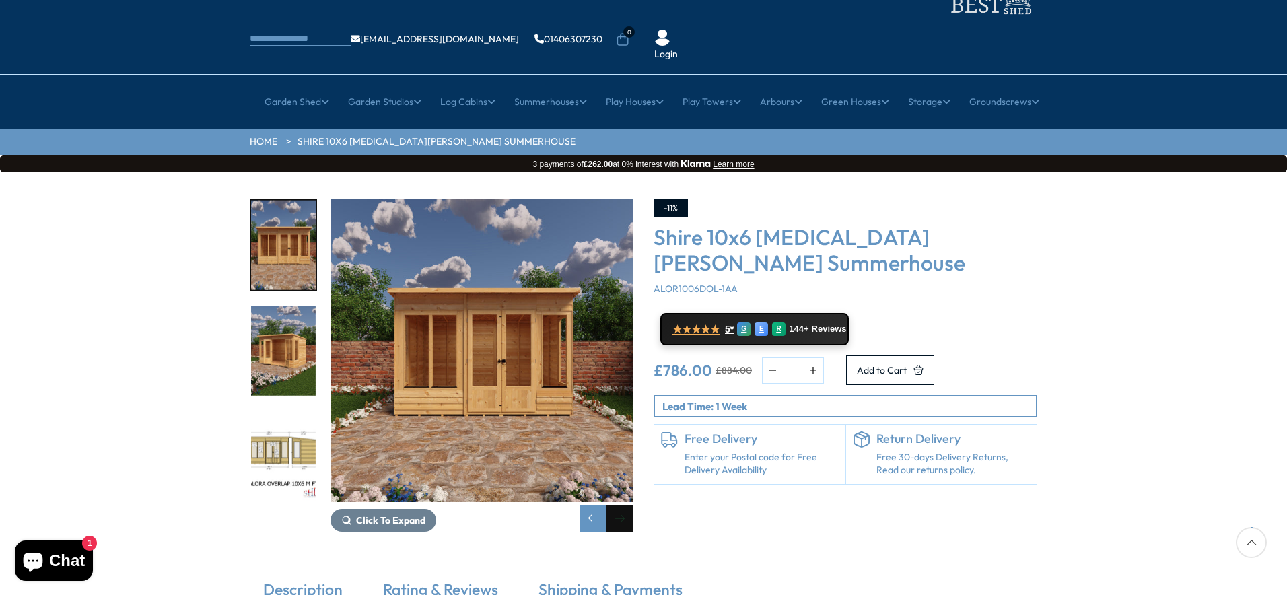
click at [623, 505] on div "Next slide" at bounding box center [619, 518] width 27 height 27
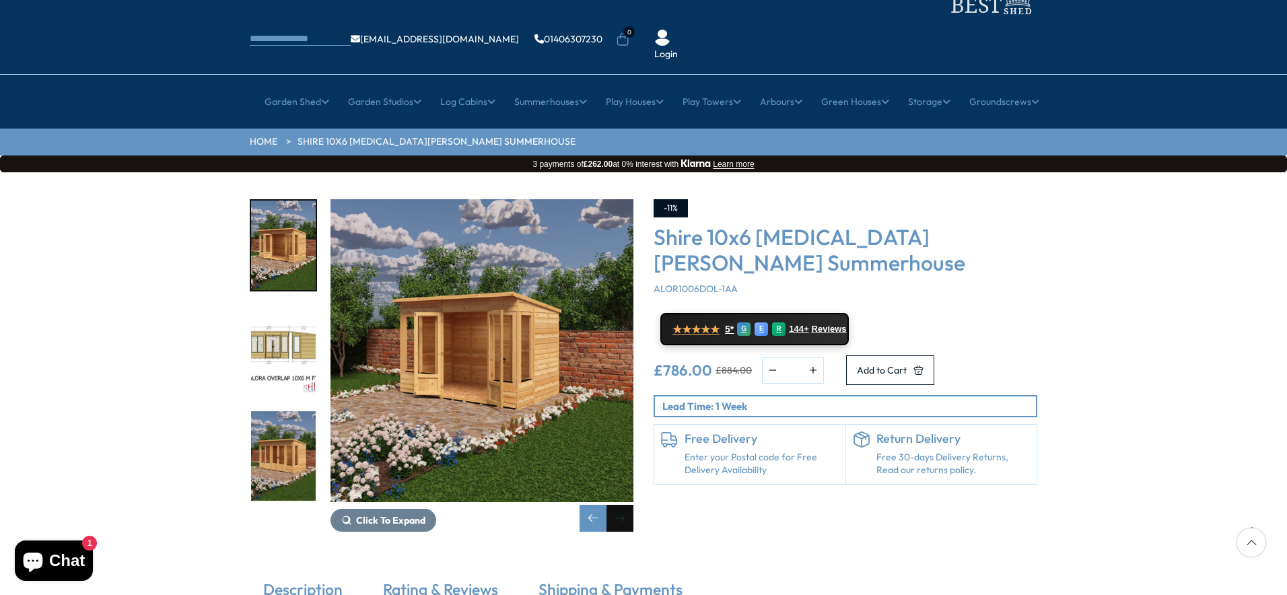
click at [623, 505] on div "Next slide" at bounding box center [619, 518] width 27 height 27
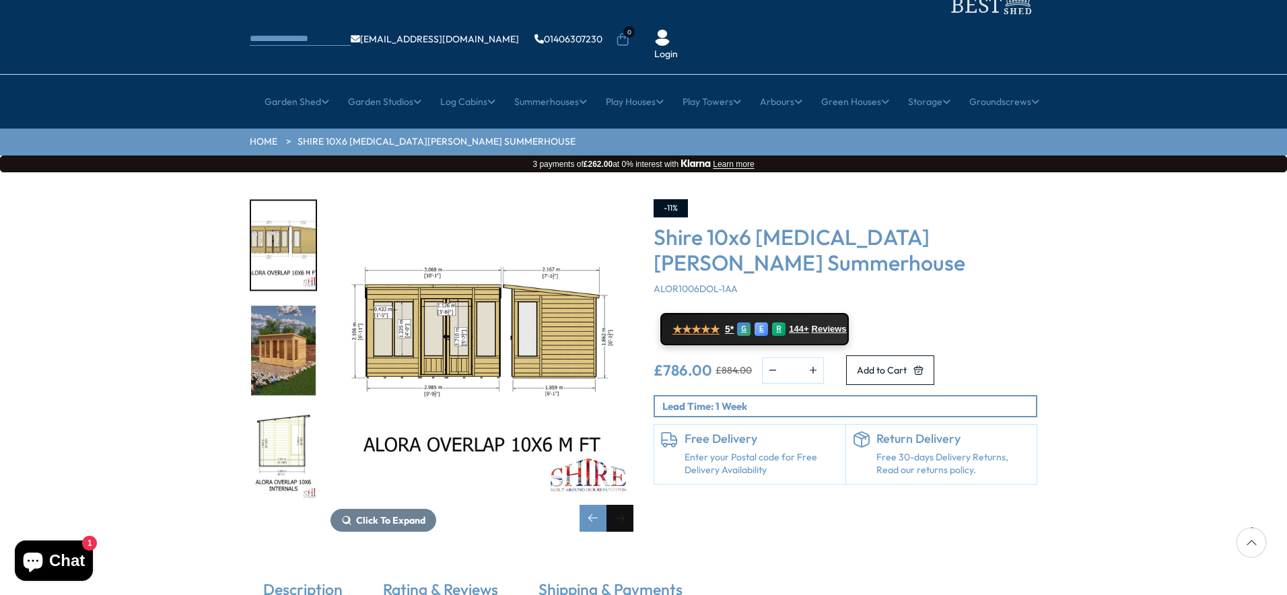
click at [623, 505] on div "Next slide" at bounding box center [619, 518] width 27 height 27
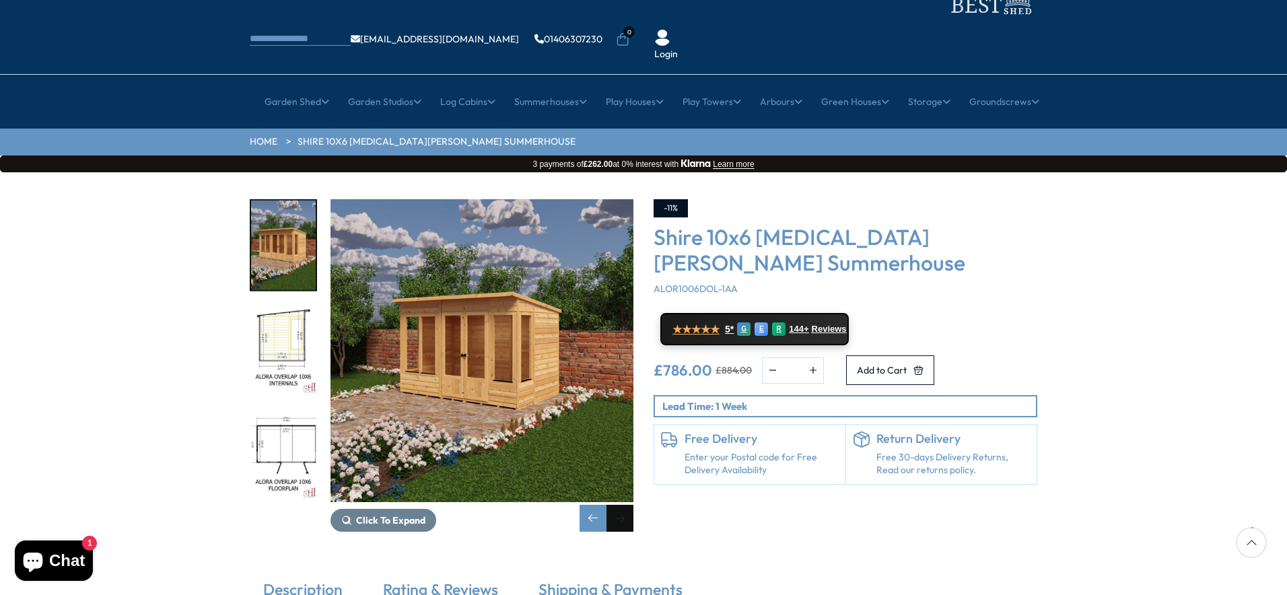
click at [623, 505] on div "Next slide" at bounding box center [619, 518] width 27 height 27
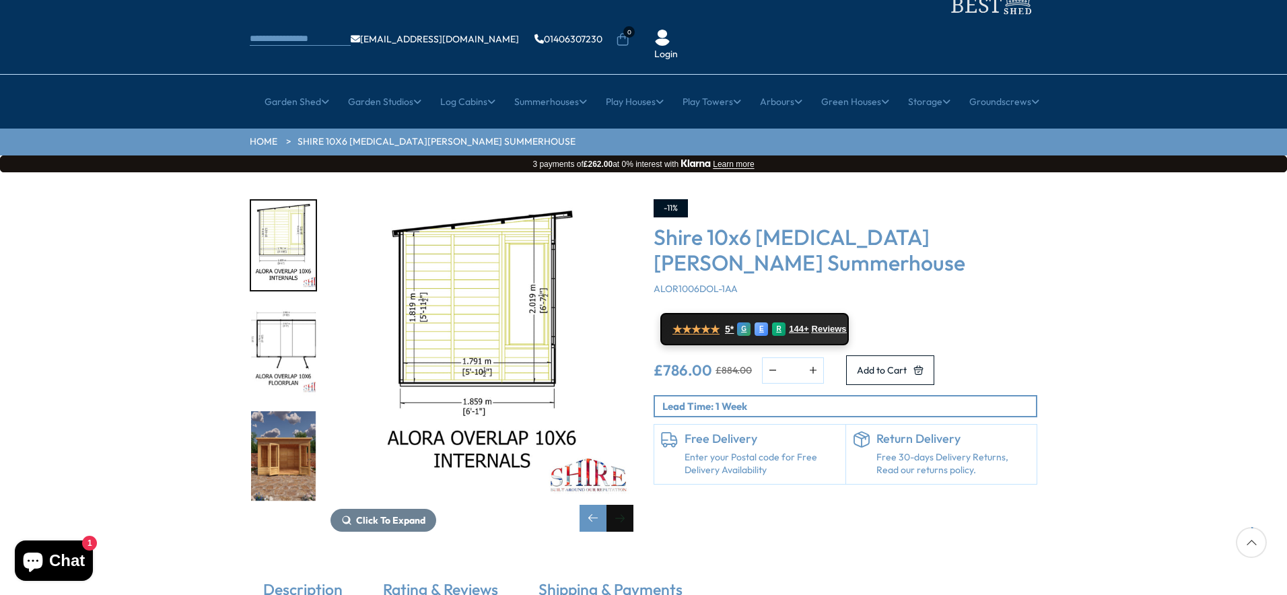
click at [623, 505] on div "Next slide" at bounding box center [619, 518] width 27 height 27
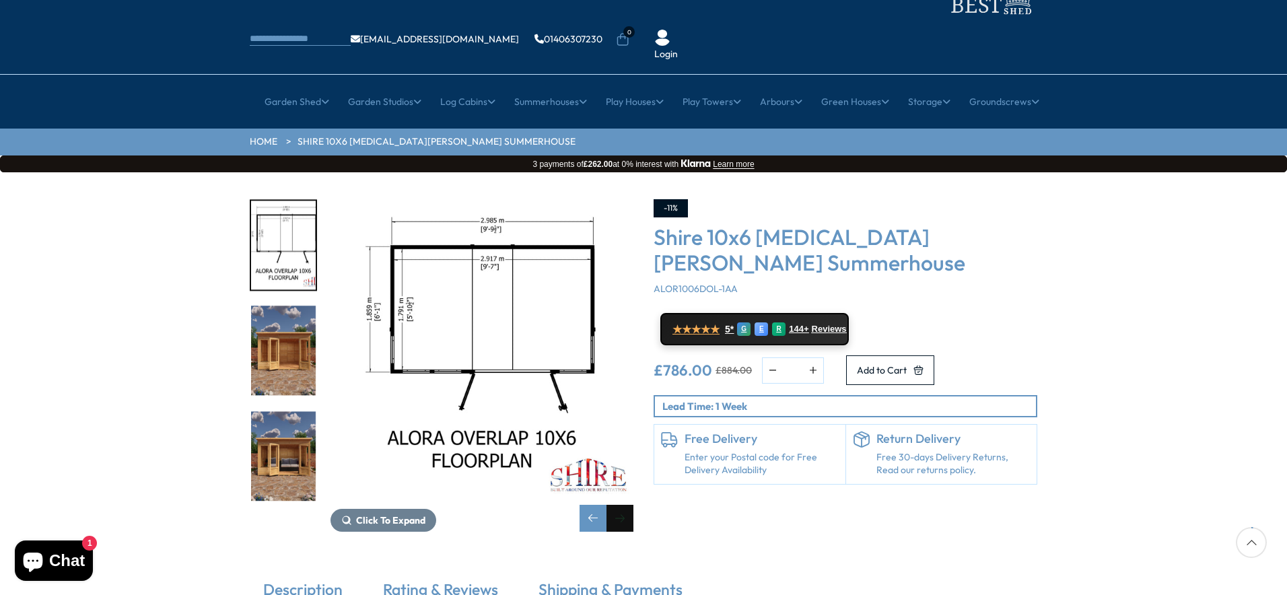
click at [623, 505] on div "Next slide" at bounding box center [619, 518] width 27 height 27
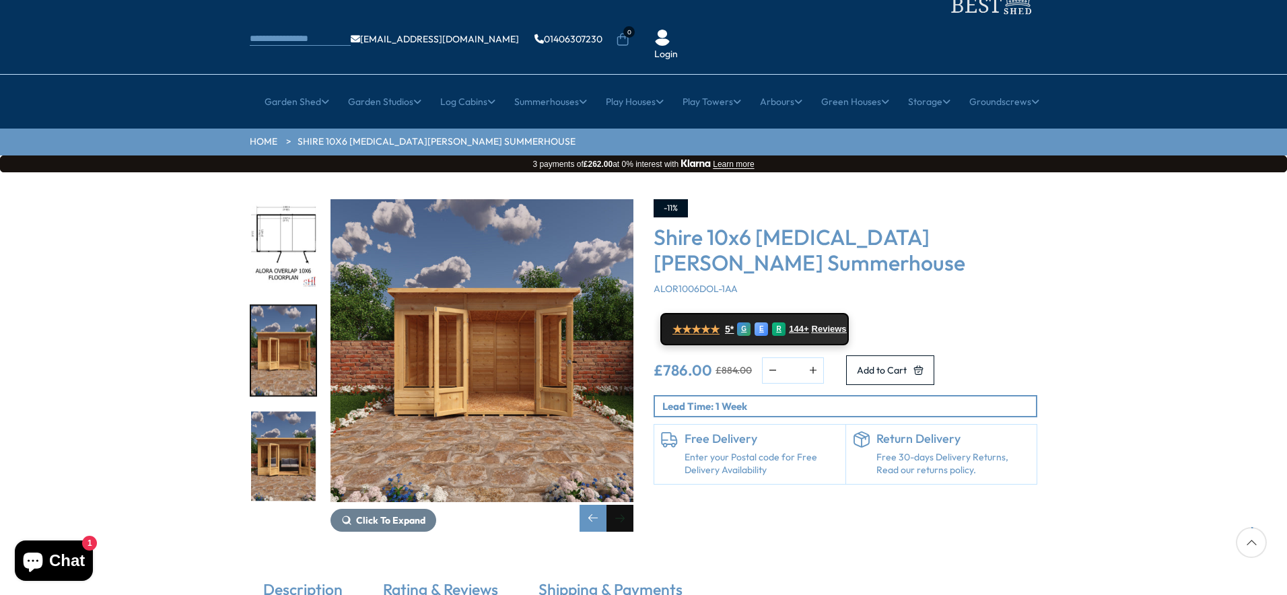
click at [623, 505] on div "Next slide" at bounding box center [619, 518] width 27 height 27
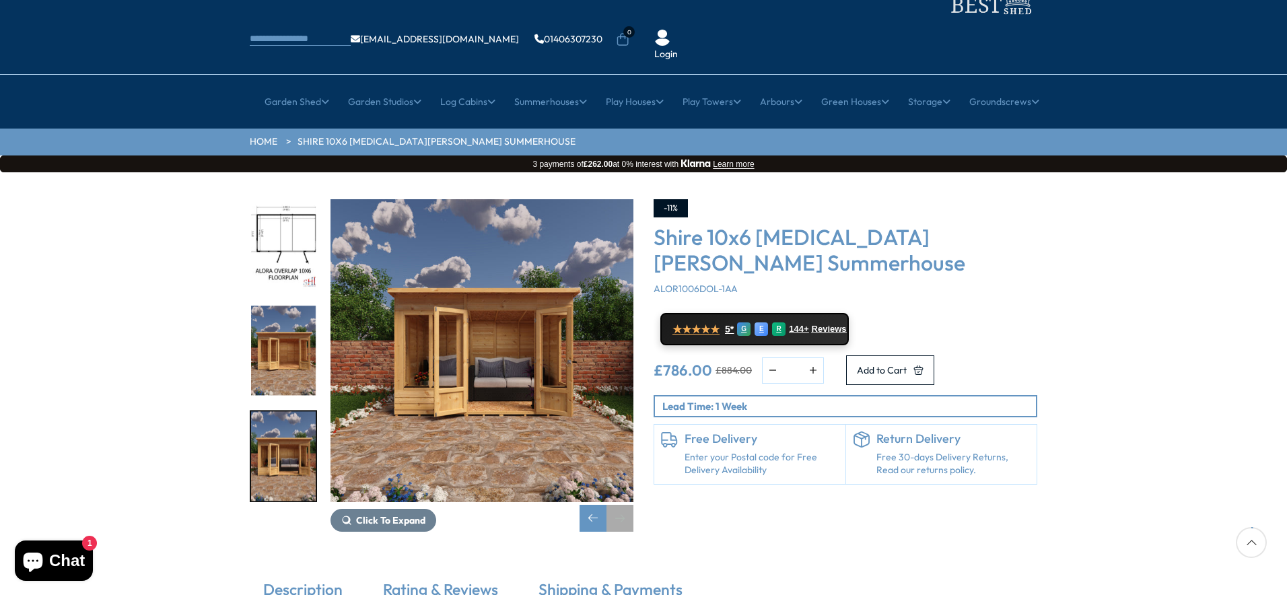
click at [623, 505] on div "Next slide" at bounding box center [619, 518] width 27 height 27
